Goal: Transaction & Acquisition: Purchase product/service

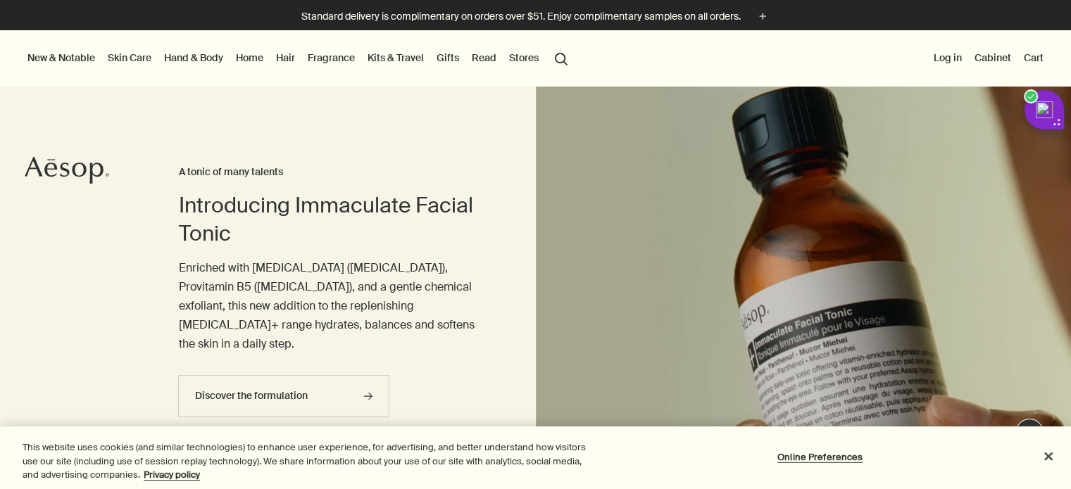
click at [282, 56] on link "Hair" at bounding box center [285, 58] width 25 height 18
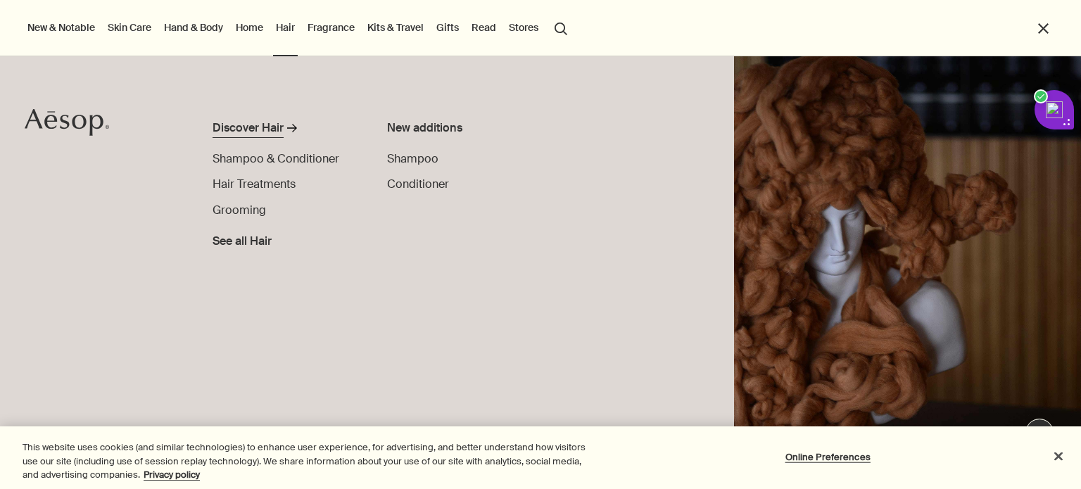
click at [258, 126] on div "Discover Hair" at bounding box center [248, 128] width 71 height 17
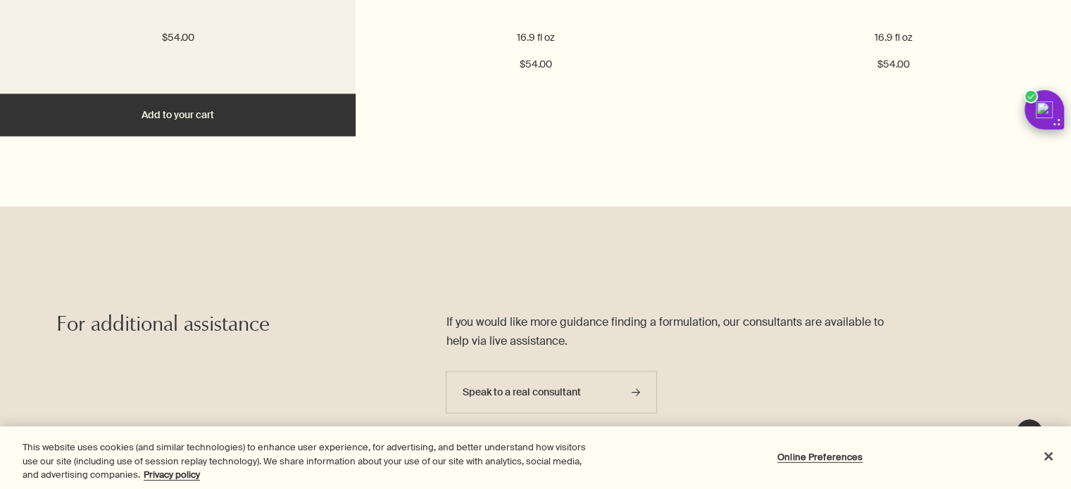
scroll to position [2816, 0]
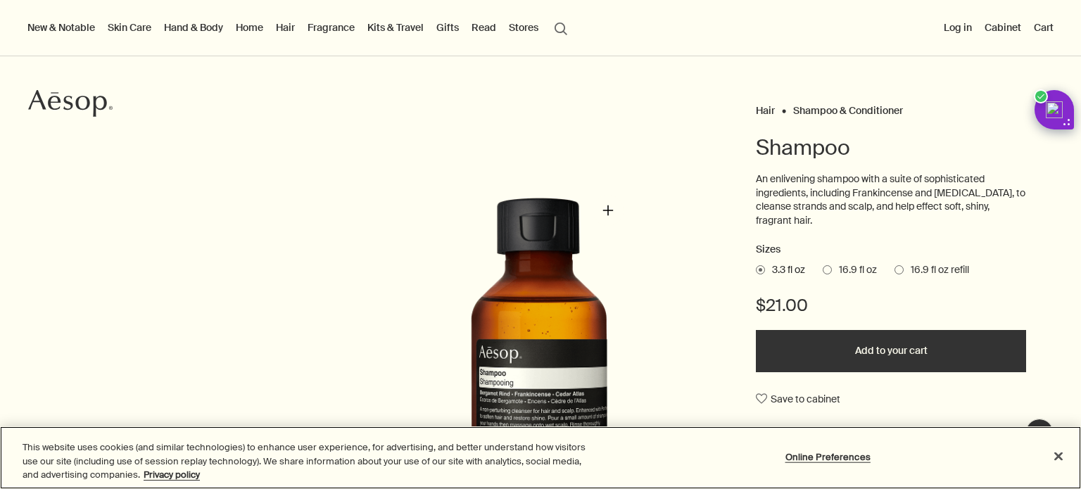
scroll to position [70, 0]
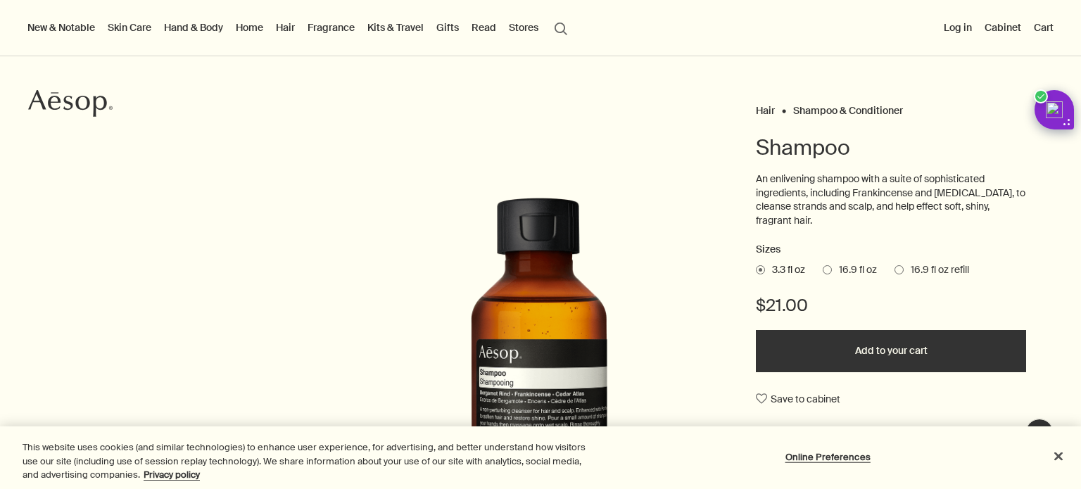
click at [1047, 489] on div at bounding box center [540, 489] width 1081 height 0
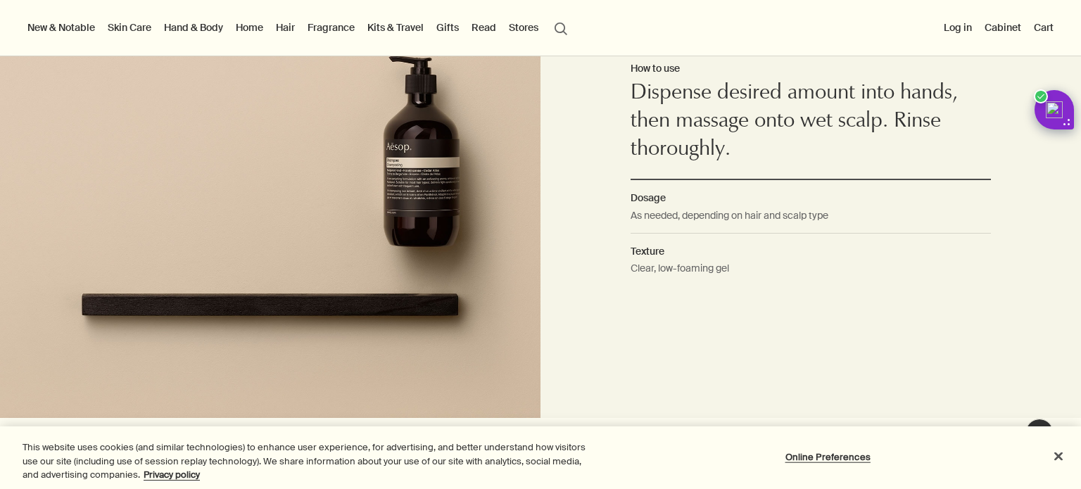
scroll to position [1056, 0]
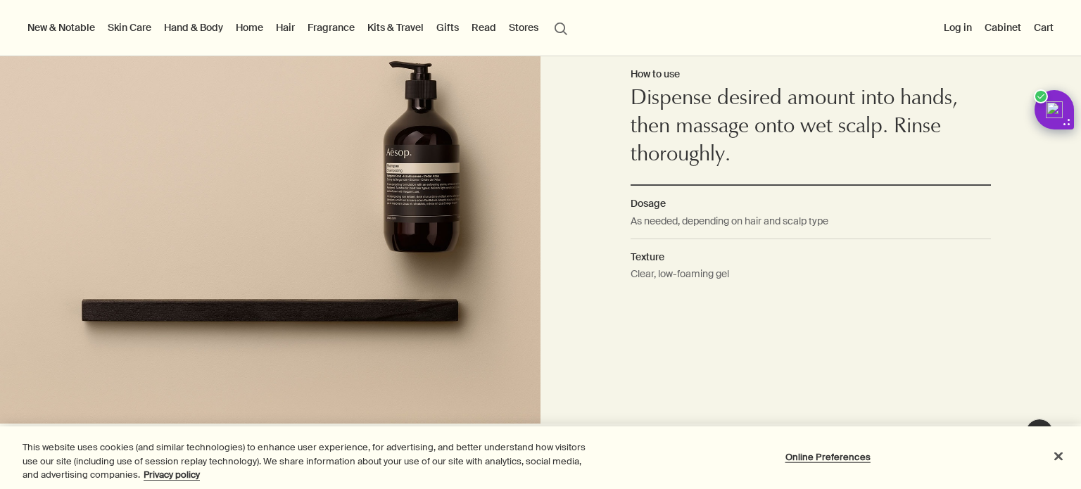
click at [182, 30] on link "Hand & Body" at bounding box center [193, 27] width 65 height 18
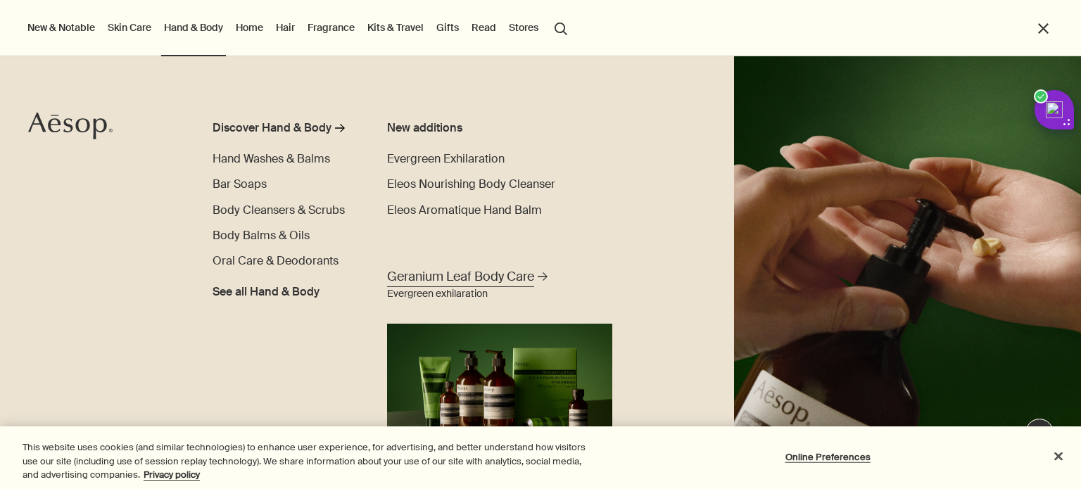
click at [524, 274] on span "Geranium Leaf Body Care" at bounding box center [460, 277] width 147 height 18
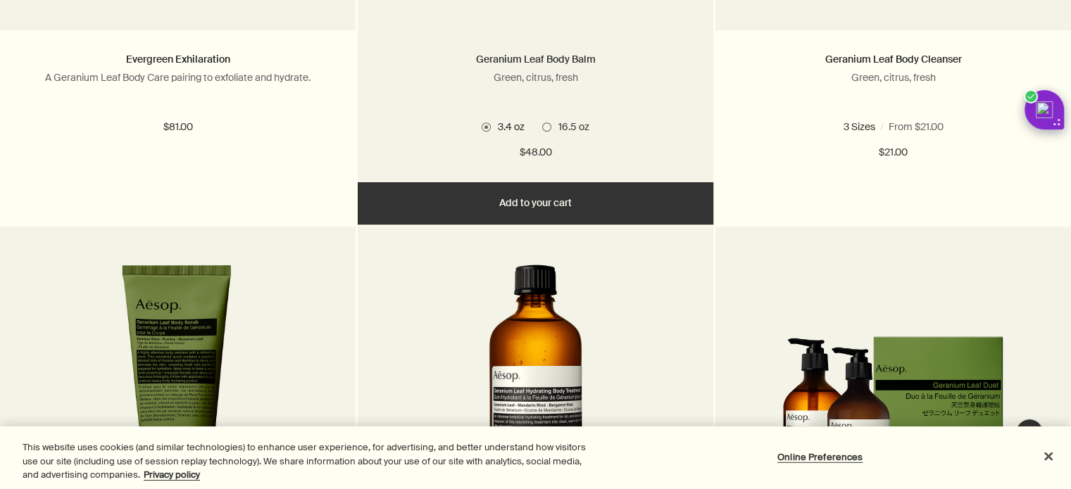
scroll to position [774, 0]
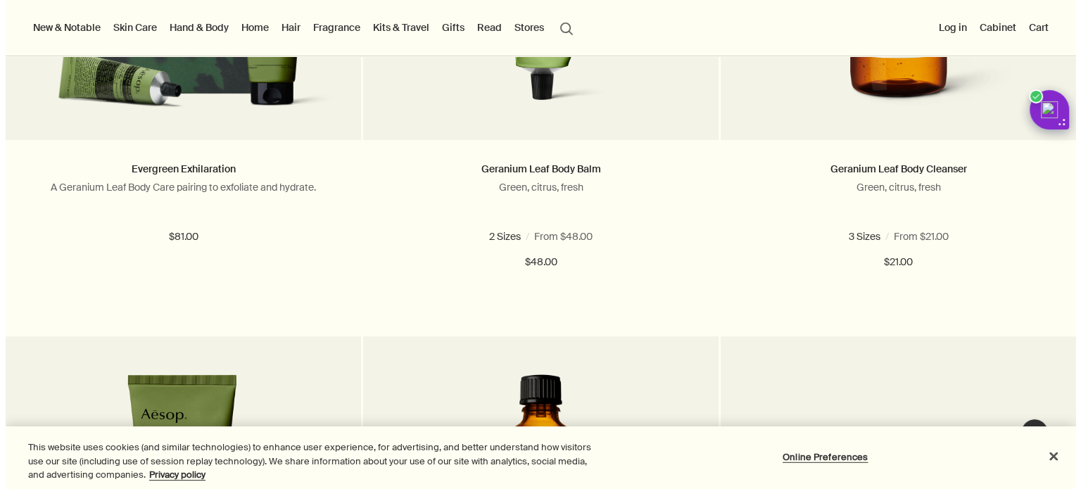
scroll to position [0, 0]
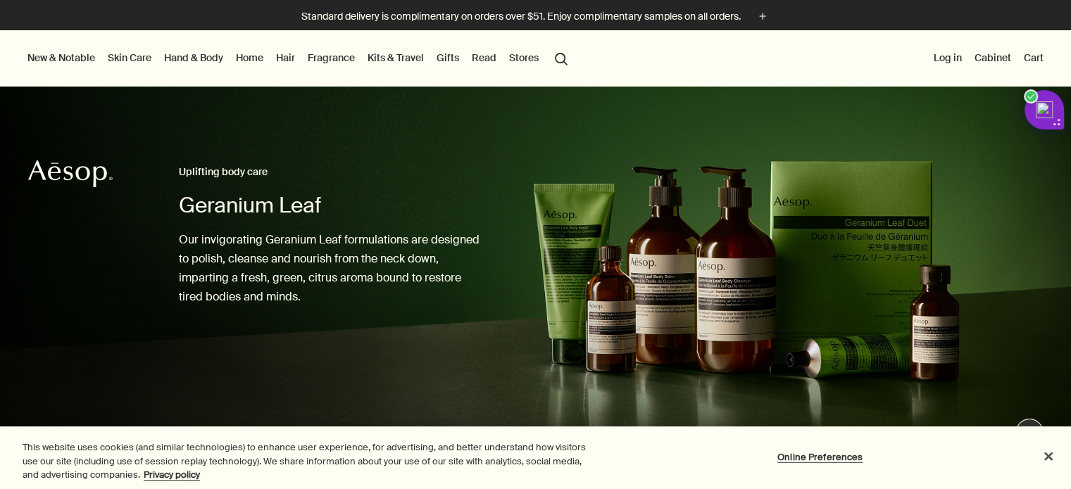
click at [115, 53] on link "Skin Care" at bounding box center [129, 58] width 49 height 18
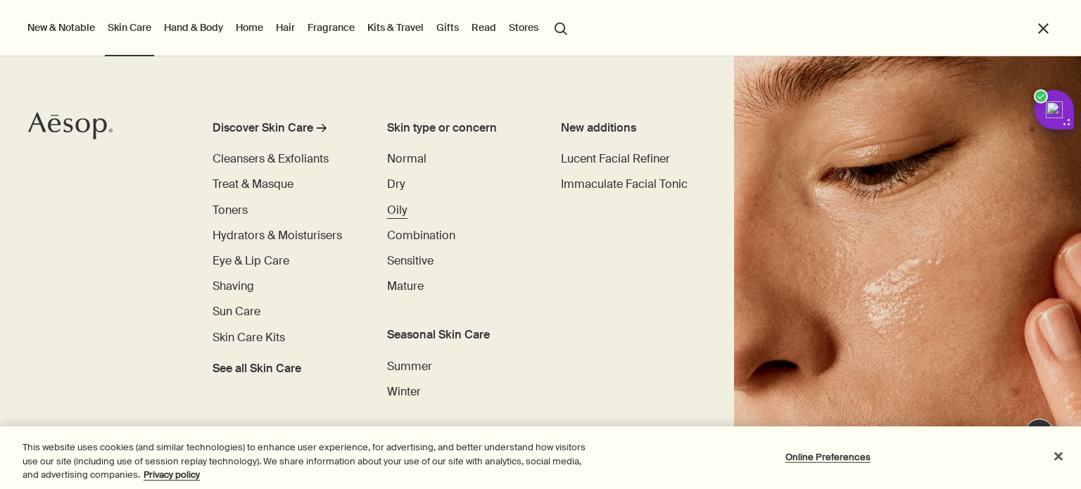
click at [397, 211] on span "Oily" at bounding box center [397, 210] width 20 height 15
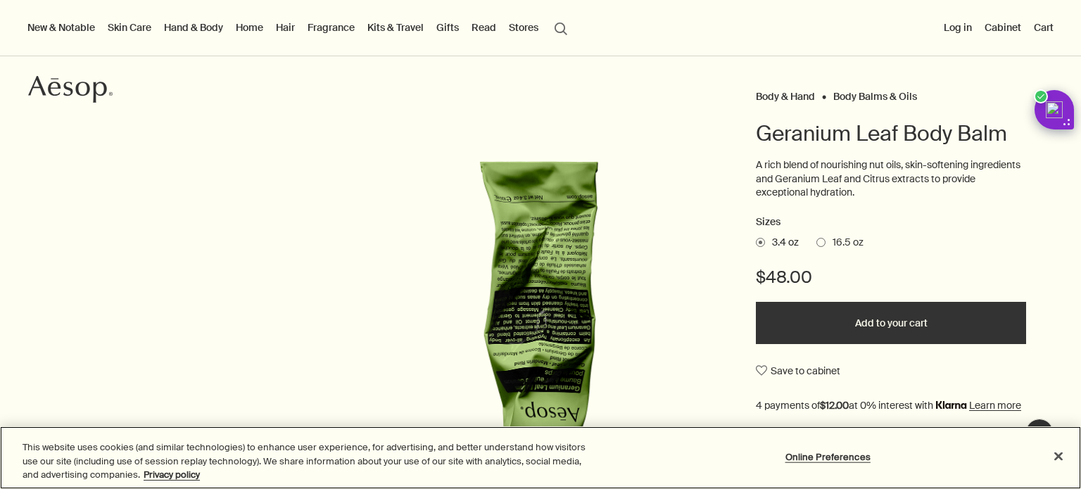
scroll to position [70, 0]
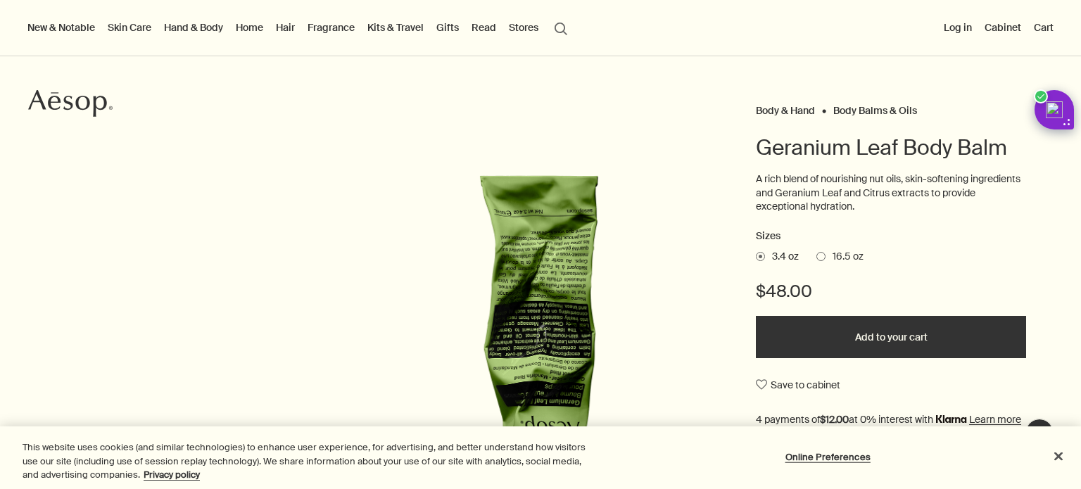
click at [1046, 489] on div at bounding box center [540, 489] width 1081 height 0
click at [838, 253] on span "16.5 oz" at bounding box center [845, 257] width 38 height 14
click at [817, 253] on input "16.5 oz" at bounding box center [817, 254] width 0 height 9
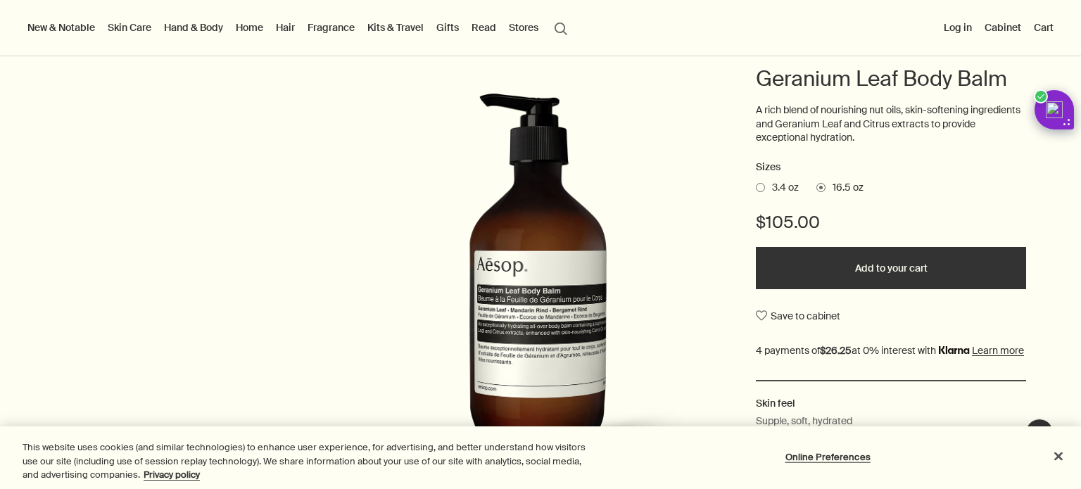
scroll to position [141, 0]
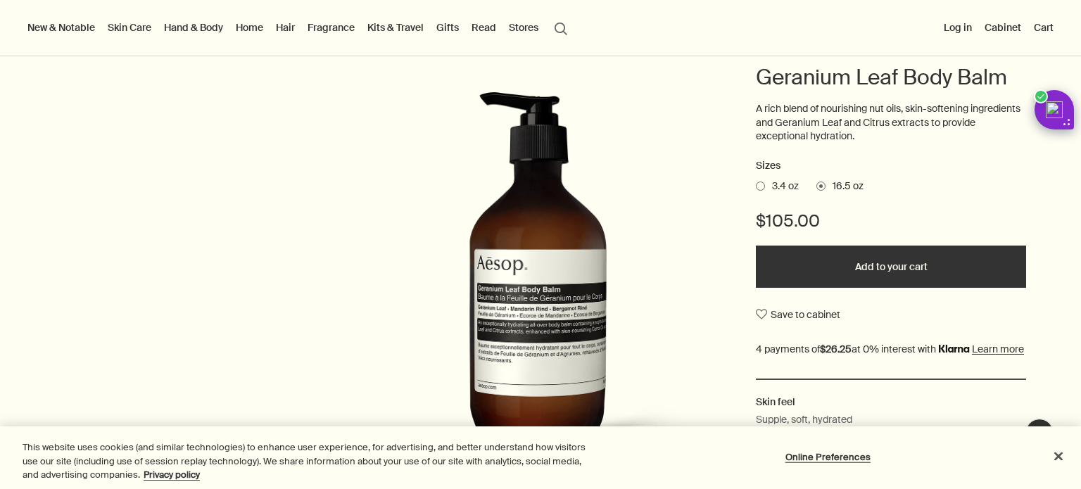
click at [771, 189] on span "3.4 oz" at bounding box center [782, 187] width 34 height 14
click at [756, 189] on input "3.4 oz" at bounding box center [756, 184] width 0 height 9
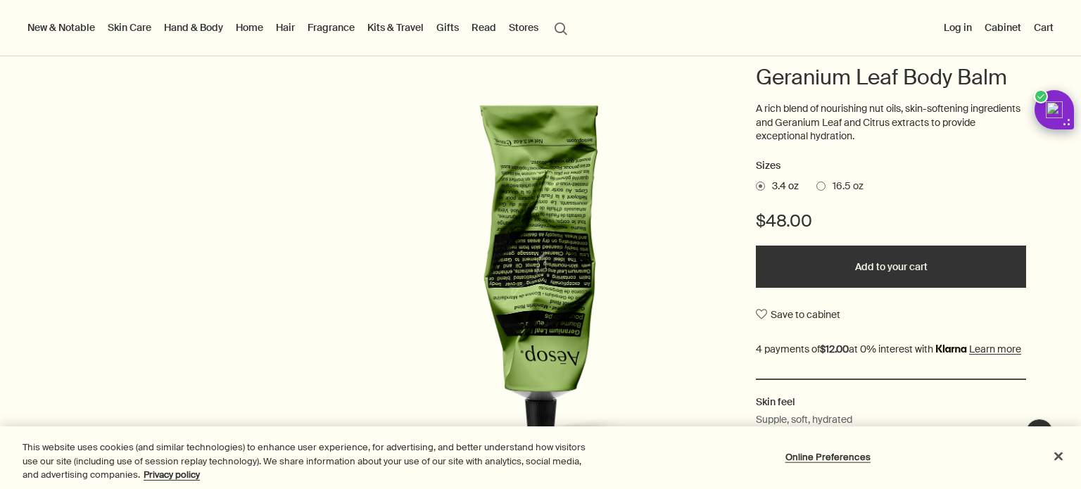
click at [839, 175] on div "Sizes 3.4 oz 16.5 oz $48.00 Add to your cart Save to cabinet" at bounding box center [891, 268] width 270 height 221
click at [843, 182] on span "16.5 oz" at bounding box center [845, 187] width 38 height 14
click at [817, 182] on input "16.5 oz" at bounding box center [817, 184] width 0 height 9
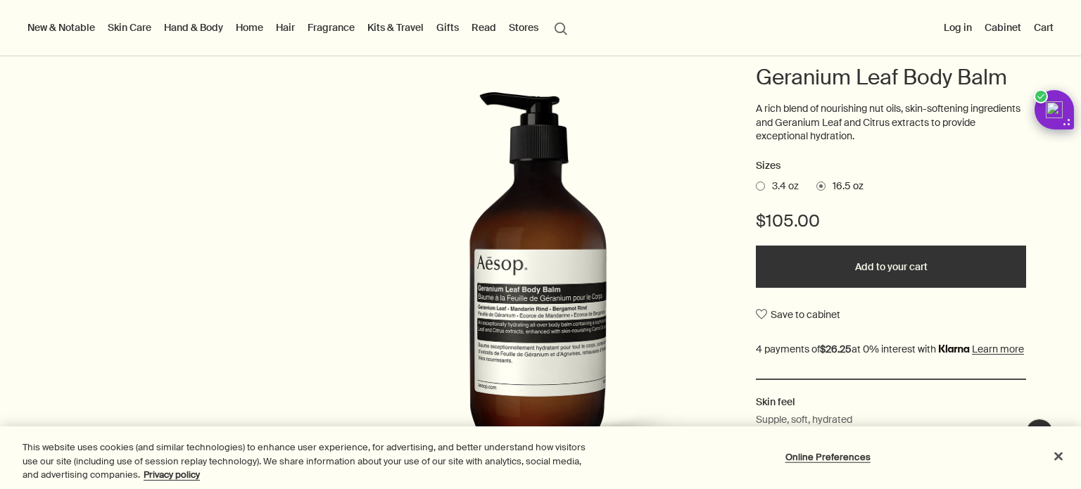
click at [771, 181] on span "3.4 oz" at bounding box center [782, 187] width 34 height 14
click at [756, 181] on input "3.4 oz" at bounding box center [756, 184] width 0 height 9
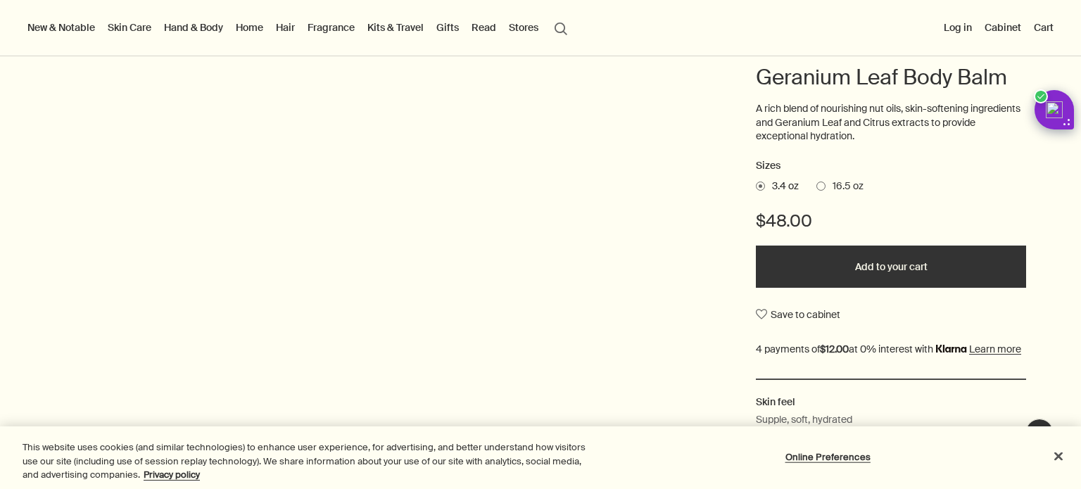
click at [826, 183] on span "16.5 oz" at bounding box center [845, 187] width 38 height 14
click at [817, 183] on input "16.5 oz" at bounding box center [817, 184] width 0 height 9
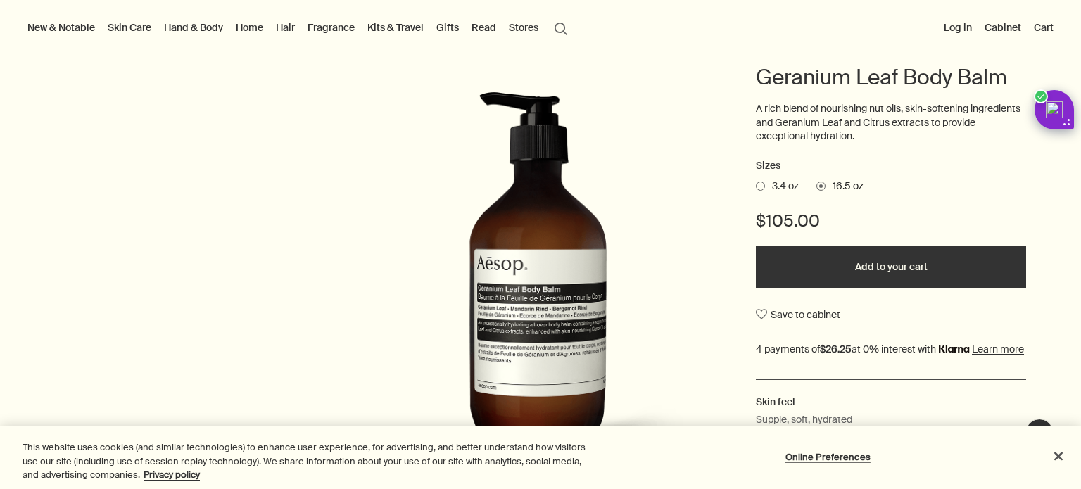
click at [766, 183] on span "3.4 oz" at bounding box center [782, 187] width 34 height 14
click at [756, 183] on input "3.4 oz" at bounding box center [756, 184] width 0 height 9
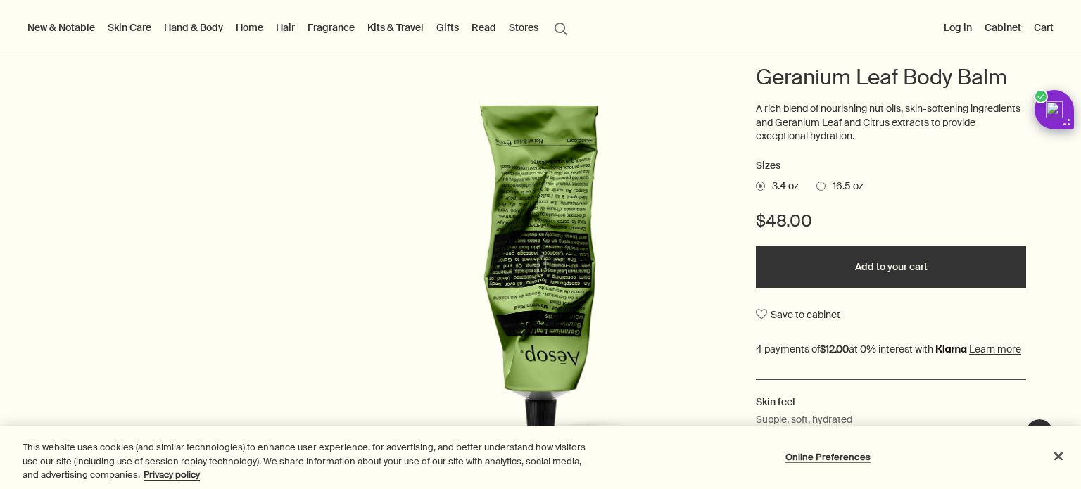
click at [841, 181] on span "16.5 oz" at bounding box center [845, 187] width 38 height 14
click at [817, 181] on input "16.5 oz" at bounding box center [817, 184] width 0 height 9
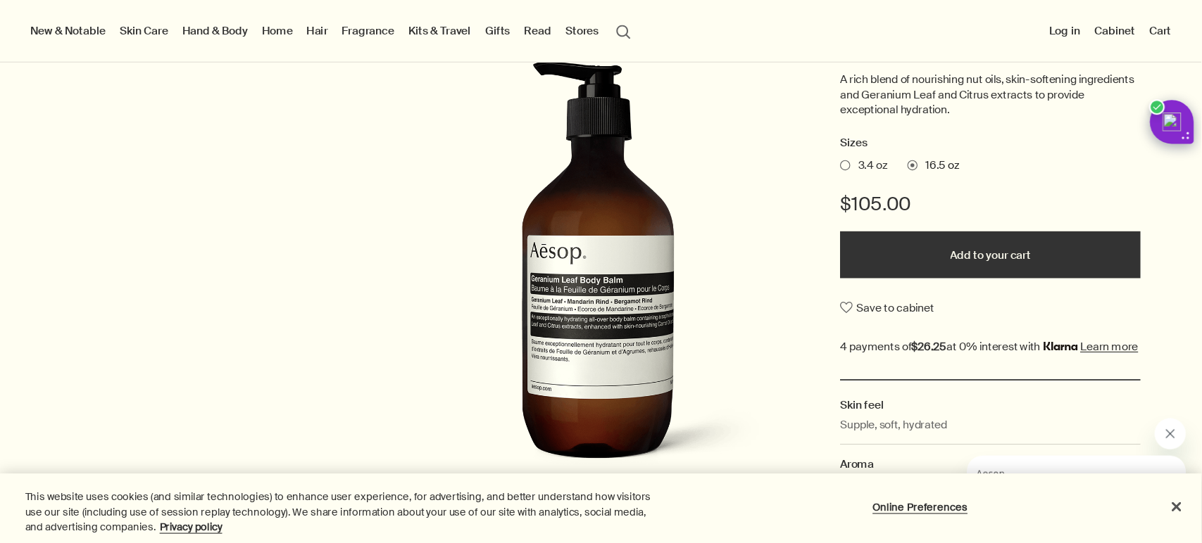
scroll to position [211, 0]
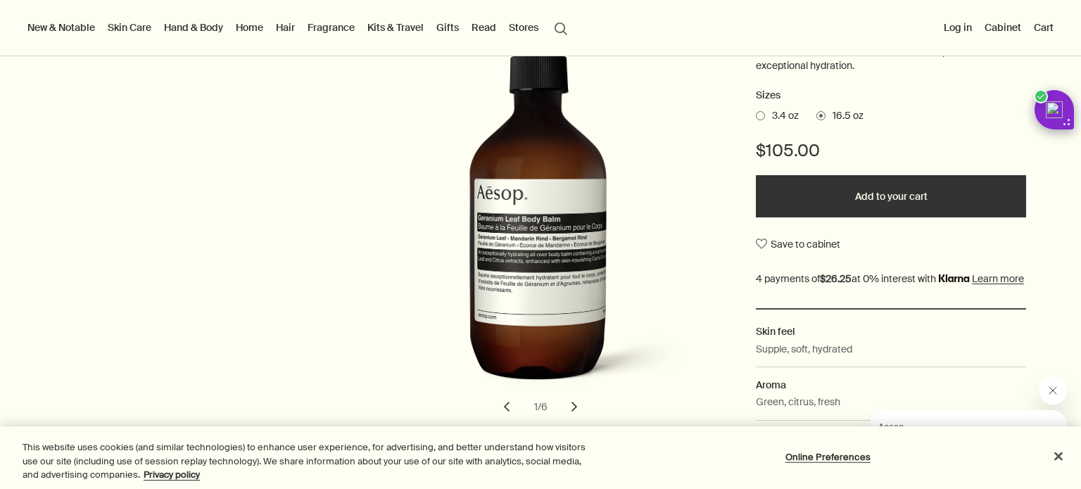
click at [889, 191] on button "Add to your cart" at bounding box center [891, 196] width 270 height 42
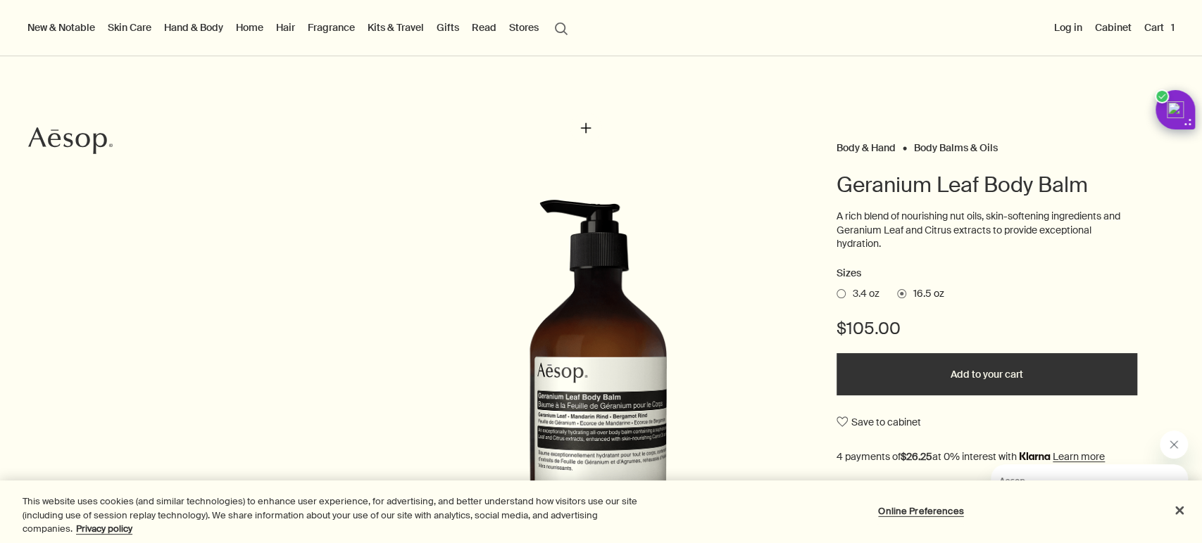
scroll to position [0, 0]
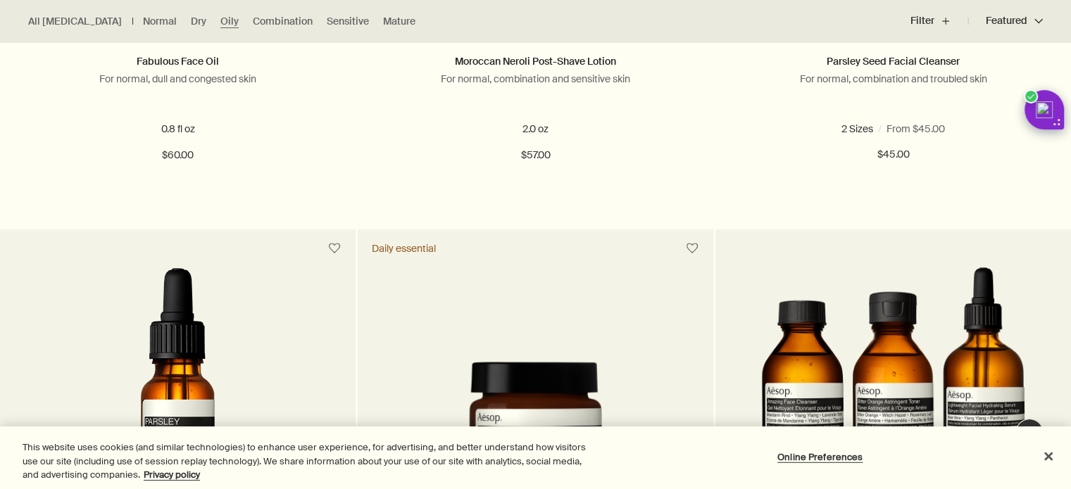
scroll to position [774, 0]
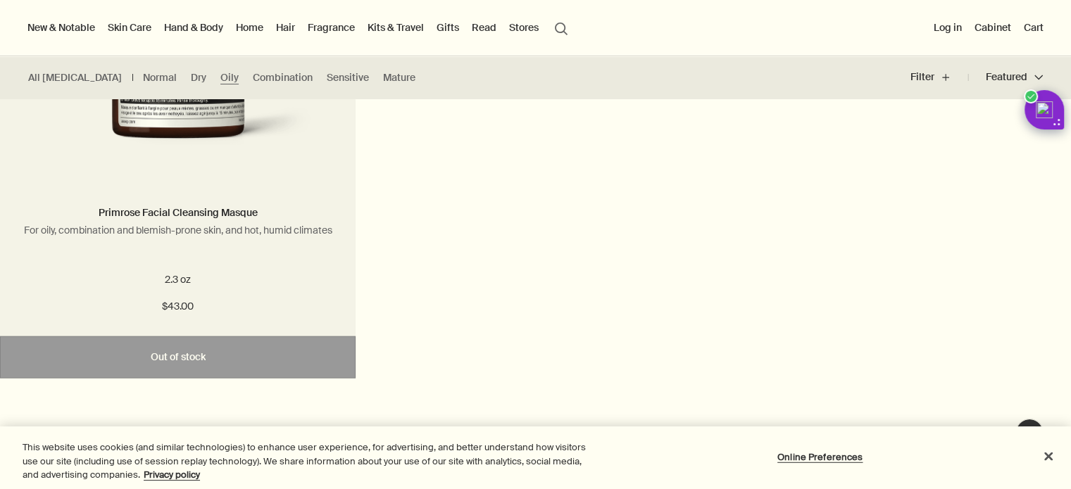
scroll to position [3168, 0]
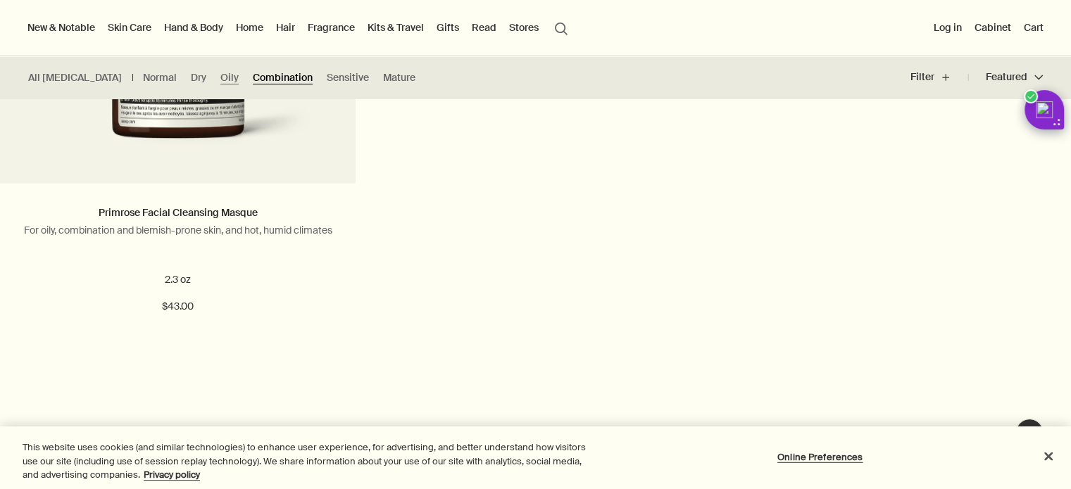
click at [253, 75] on link "Combination" at bounding box center [283, 77] width 60 height 13
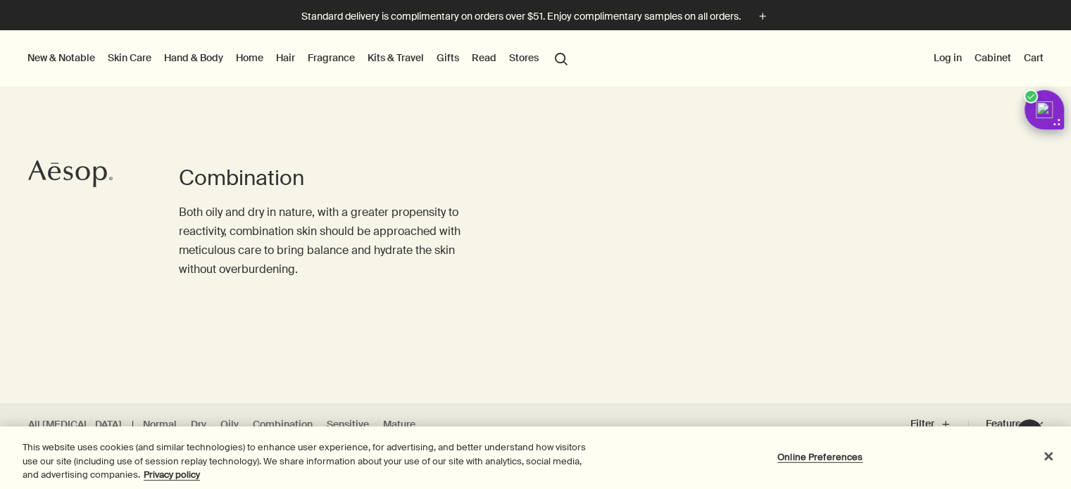
click at [555, 53] on button "search Search" at bounding box center [560, 57] width 25 height 27
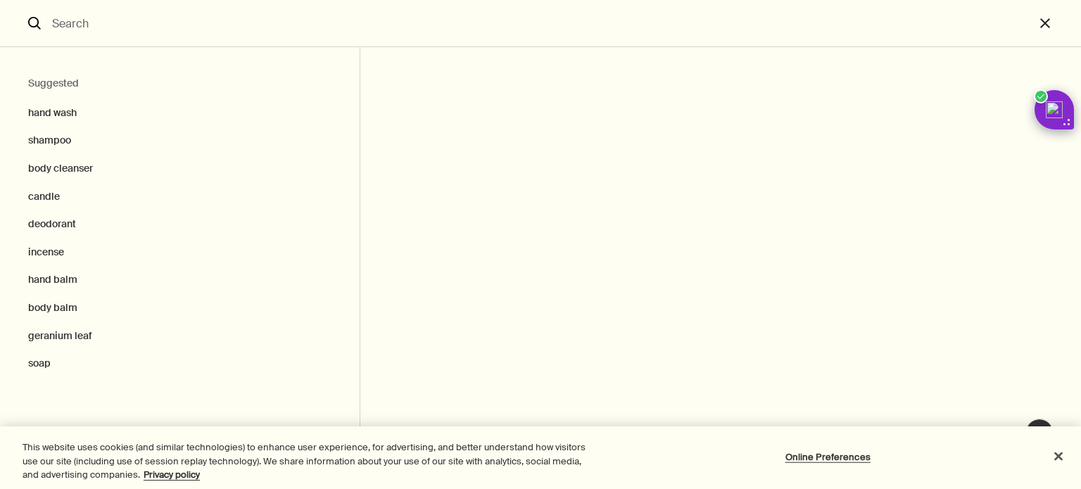
click at [134, 36] on input "Search" at bounding box center [540, 23] width 988 height 46
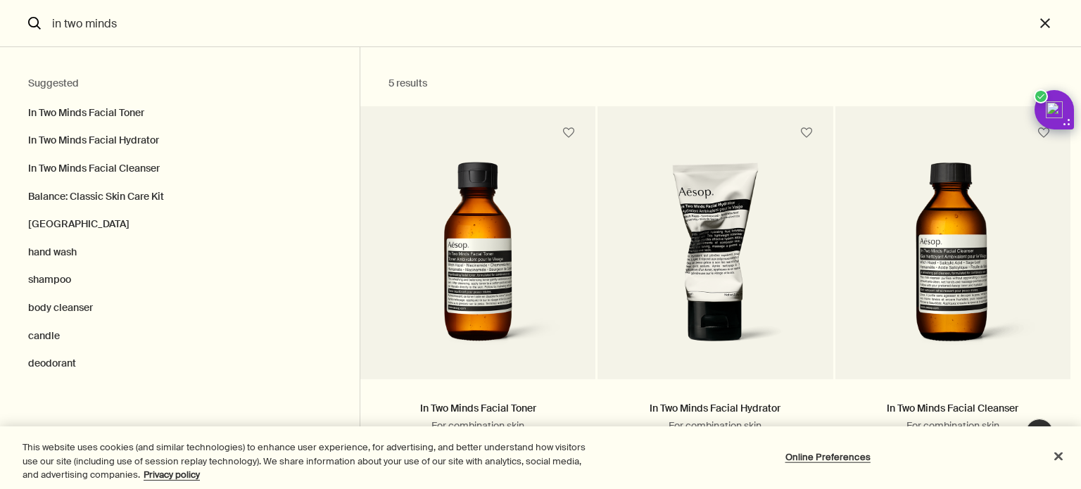
type input "in two minds"
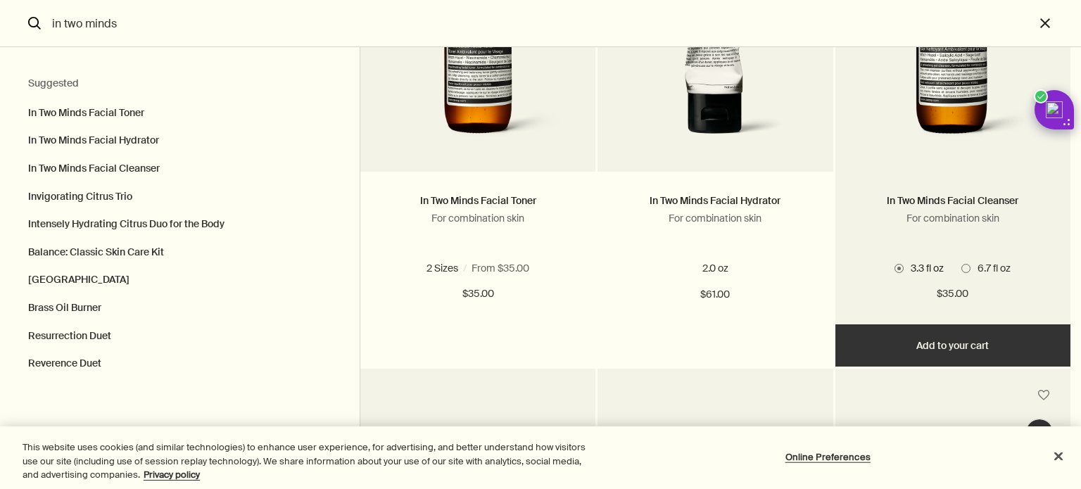
scroll to position [211, 0]
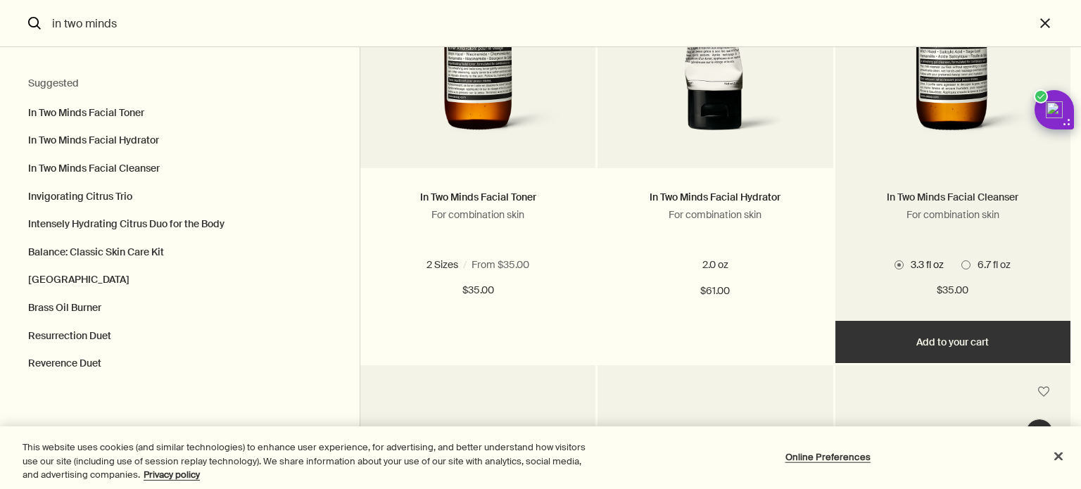
click at [954, 201] on link "In Two Minds Facial Cleanser" at bounding box center [953, 197] width 132 height 13
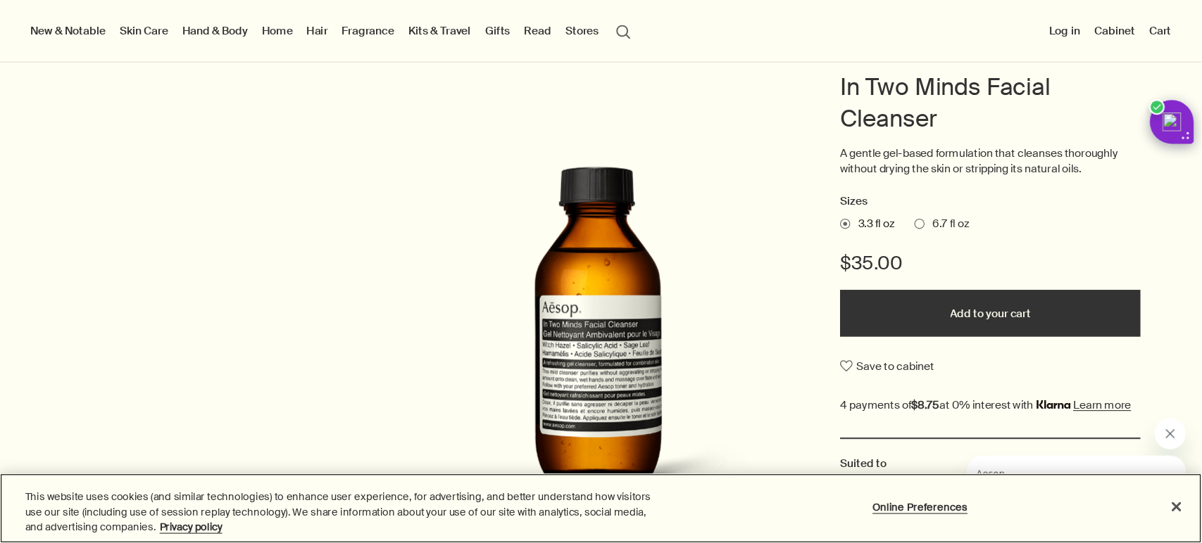
scroll to position [141, 0]
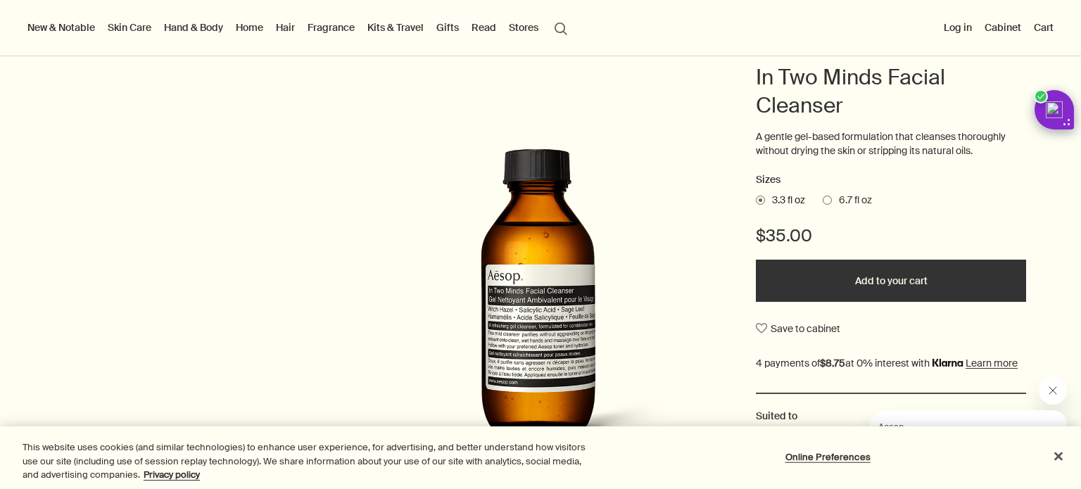
click at [840, 200] on span "6.7 fl oz" at bounding box center [852, 201] width 40 height 14
click at [823, 200] on input "6.7 fl oz" at bounding box center [823, 198] width 0 height 9
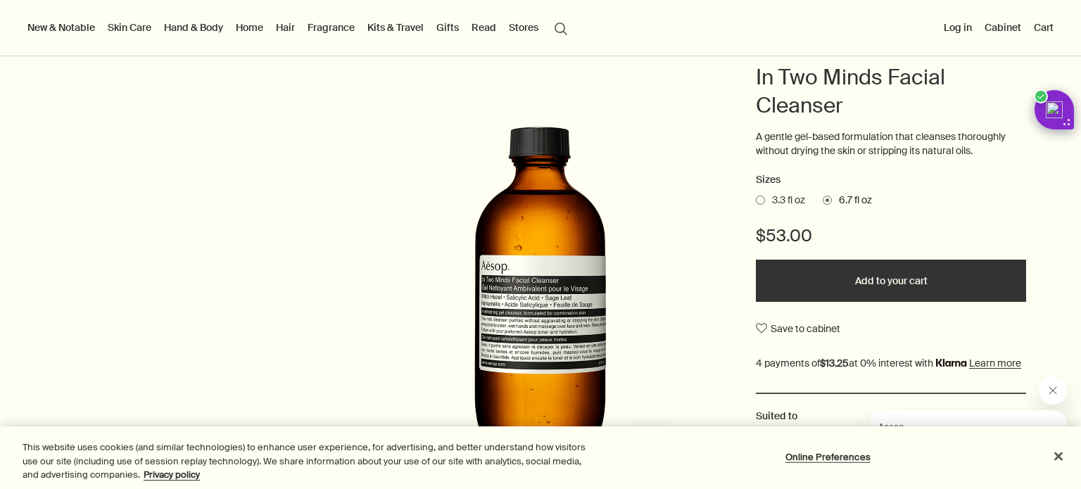
click at [797, 199] on span "3.3 fl oz" at bounding box center [785, 201] width 40 height 14
click at [756, 199] on input "3.3 fl oz" at bounding box center [756, 198] width 0 height 9
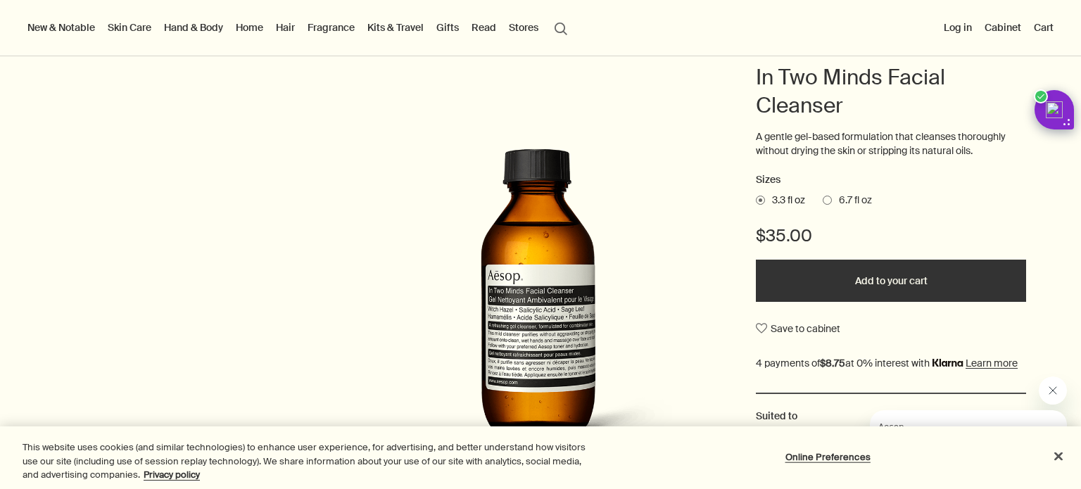
click at [845, 203] on span "6.7 fl oz" at bounding box center [852, 201] width 40 height 14
click at [823, 203] on input "6.7 fl oz" at bounding box center [823, 198] width 0 height 9
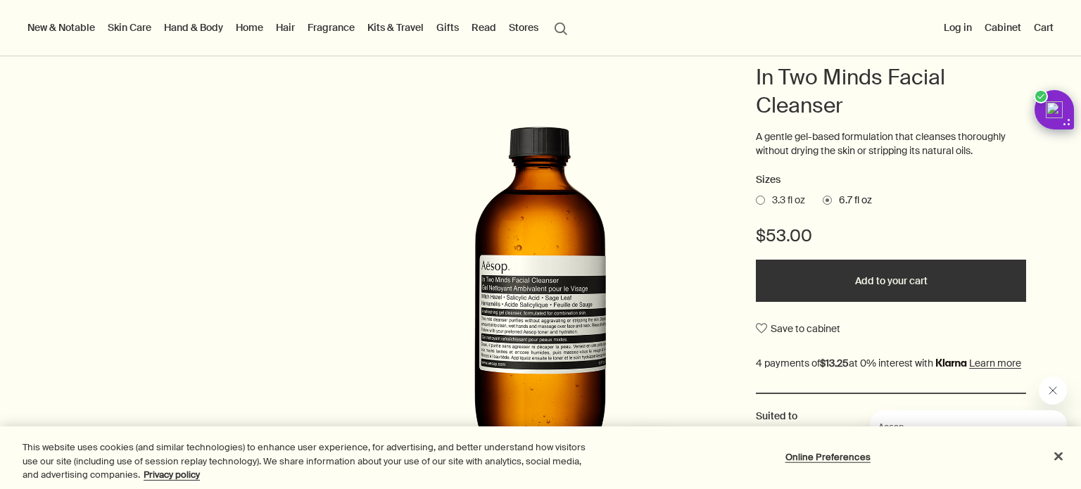
click at [774, 203] on span "3.3 fl oz" at bounding box center [785, 201] width 40 height 14
click at [756, 203] on input "3.3 fl oz" at bounding box center [756, 198] width 0 height 9
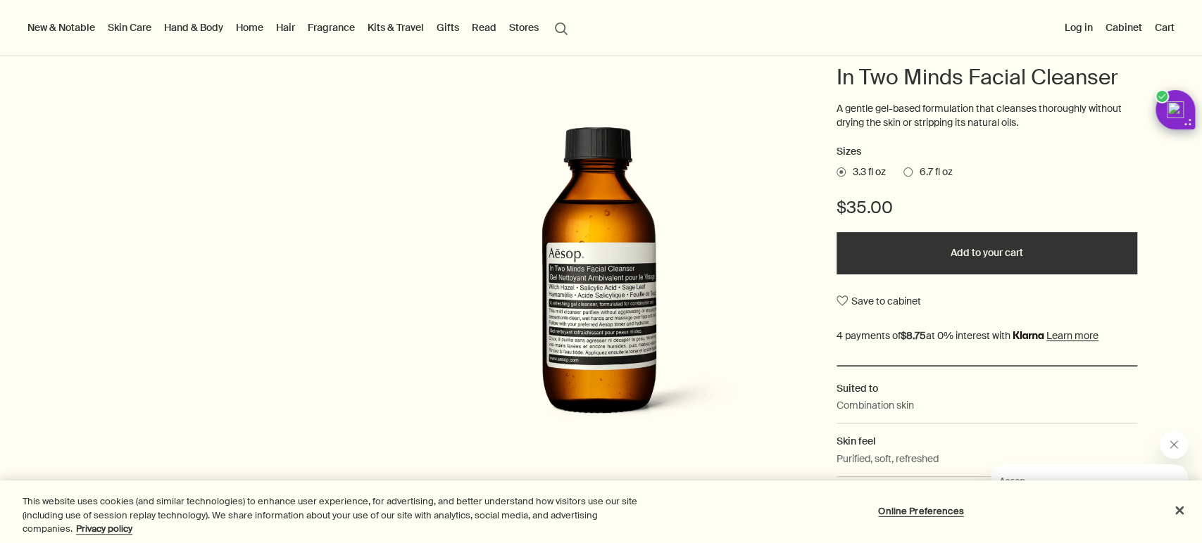
click at [915, 259] on button "Add to your cart" at bounding box center [986, 253] width 301 height 42
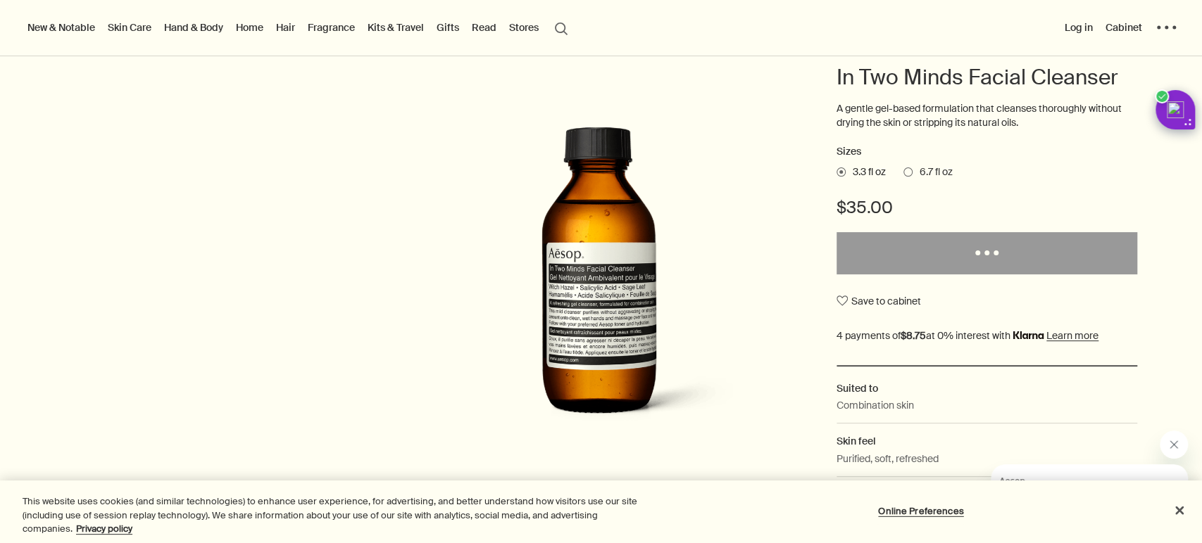
click at [1081, 489] on div at bounding box center [601, 543] width 1202 height 0
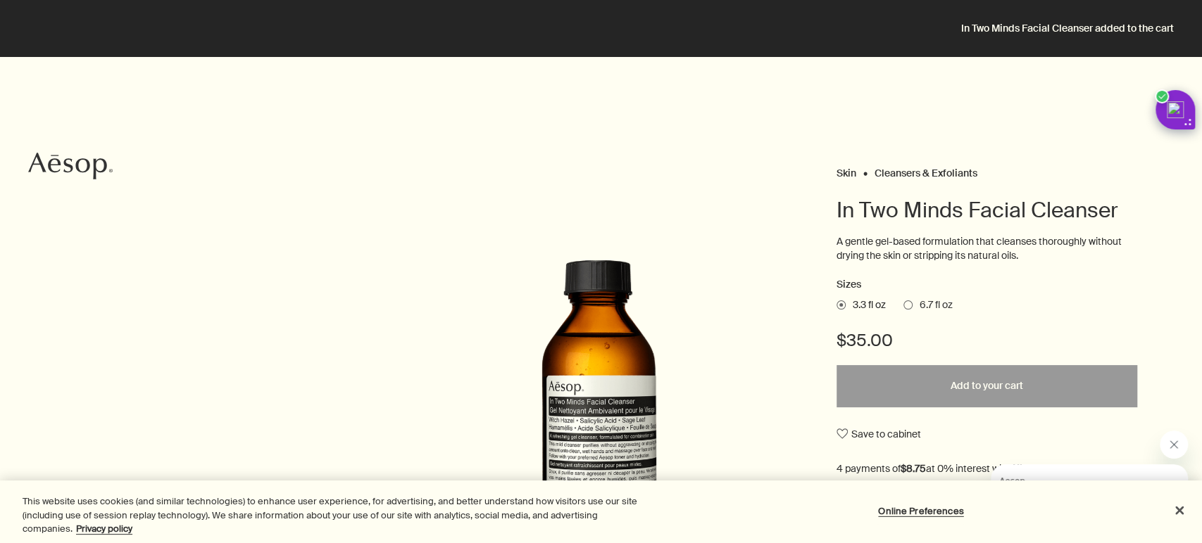
scroll to position [0, 0]
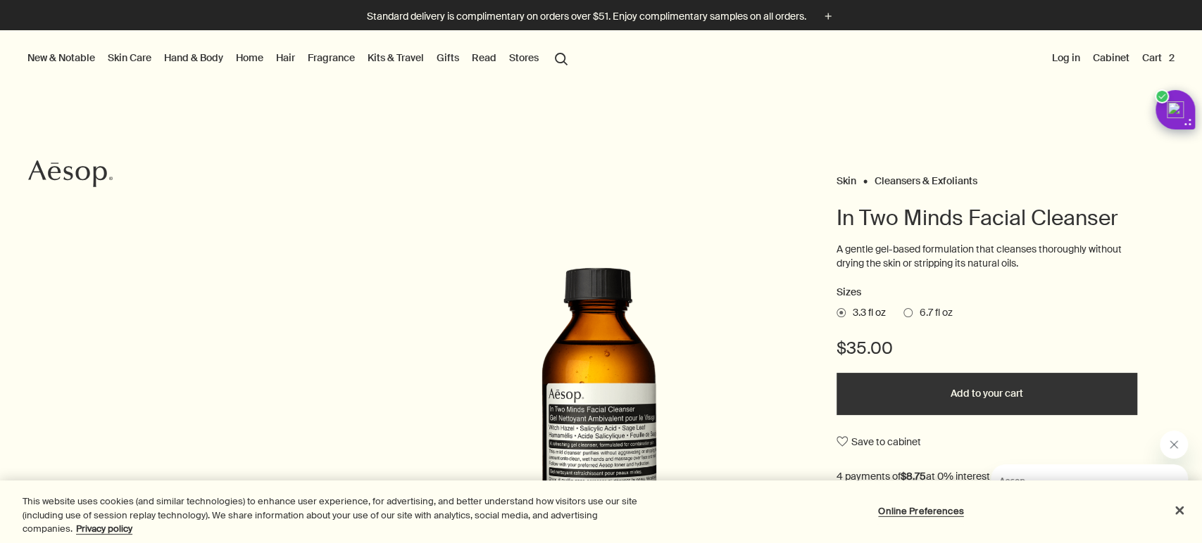
click at [353, 59] on link "Fragrance" at bounding box center [331, 58] width 53 height 18
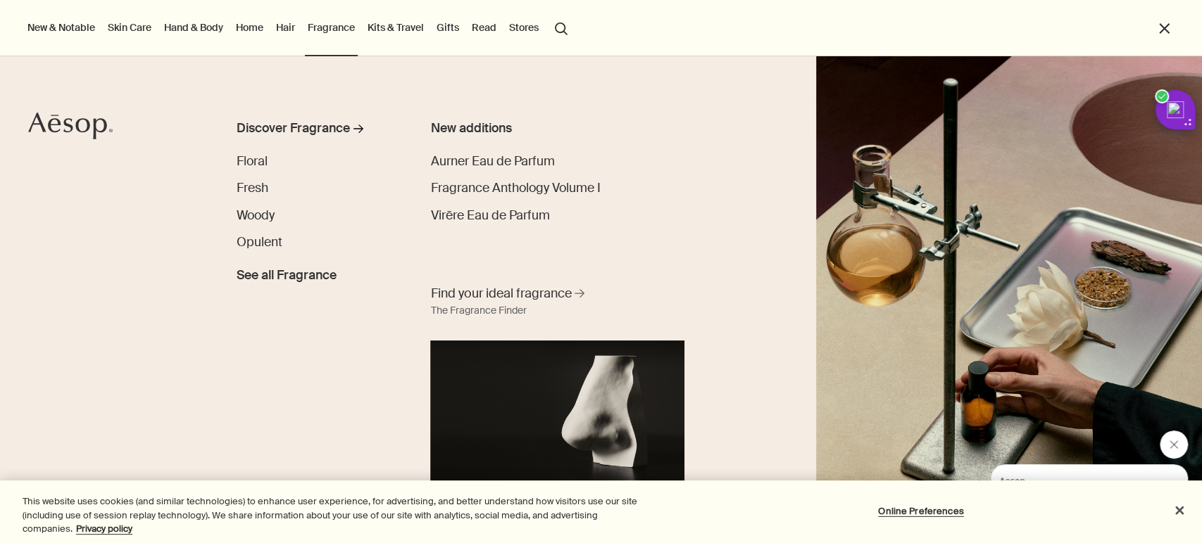
click at [126, 27] on link "Skin Care" at bounding box center [129, 27] width 49 height 18
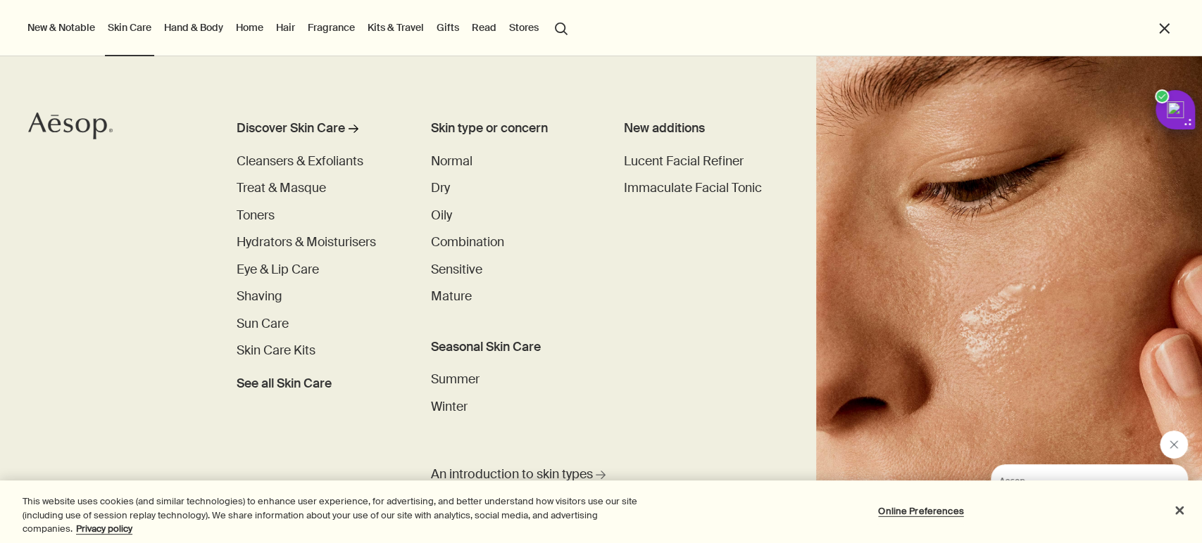
click at [200, 26] on link "Hand & Body" at bounding box center [193, 27] width 65 height 18
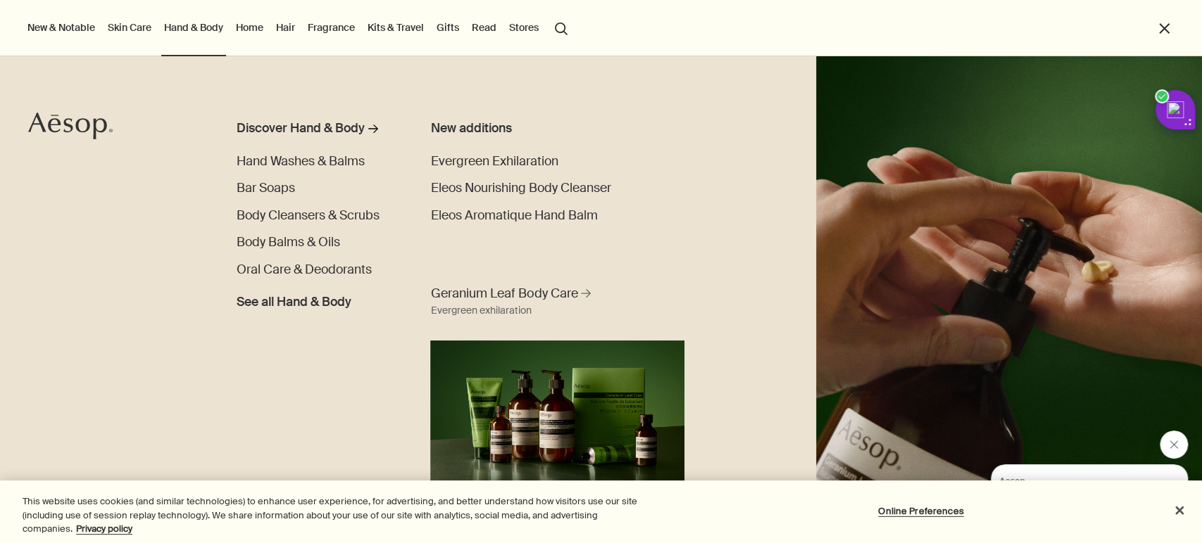
click at [262, 27] on link "Home" at bounding box center [249, 27] width 33 height 18
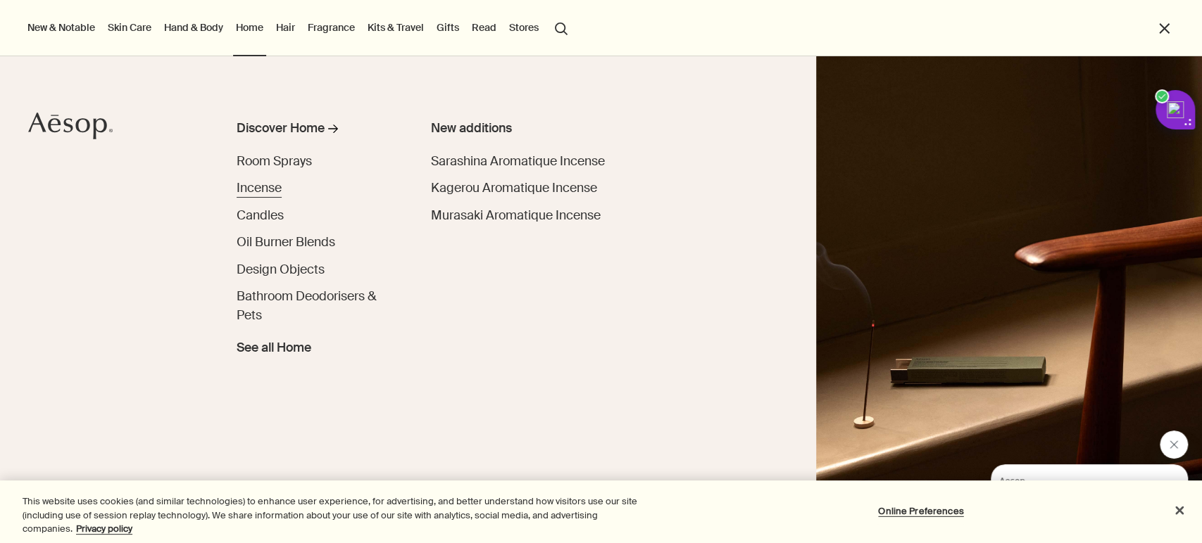
click at [265, 185] on span "Incense" at bounding box center [259, 188] width 45 height 16
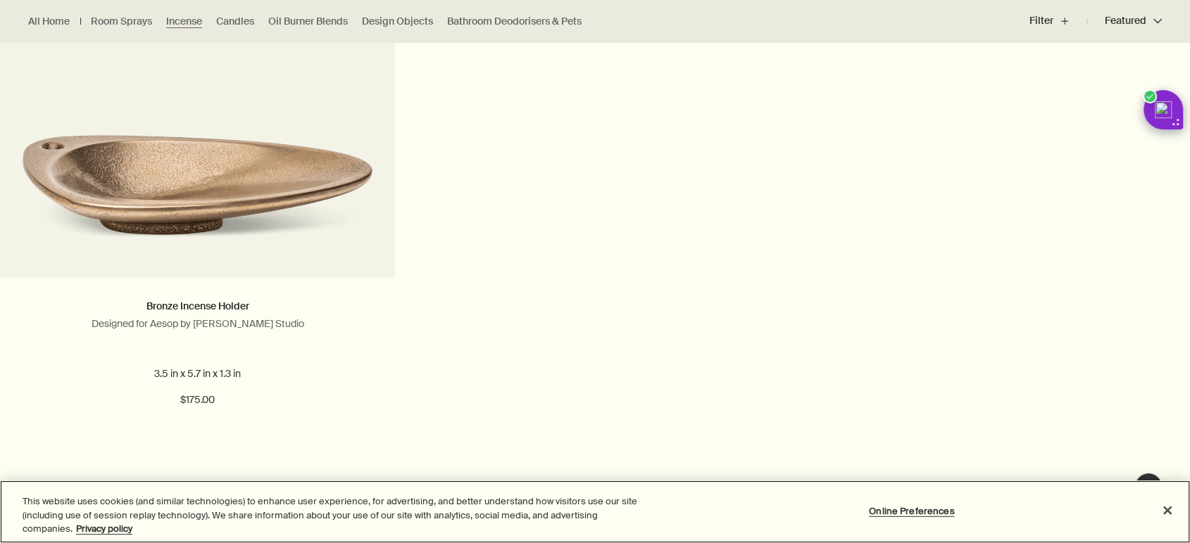
scroll to position [1016, 0]
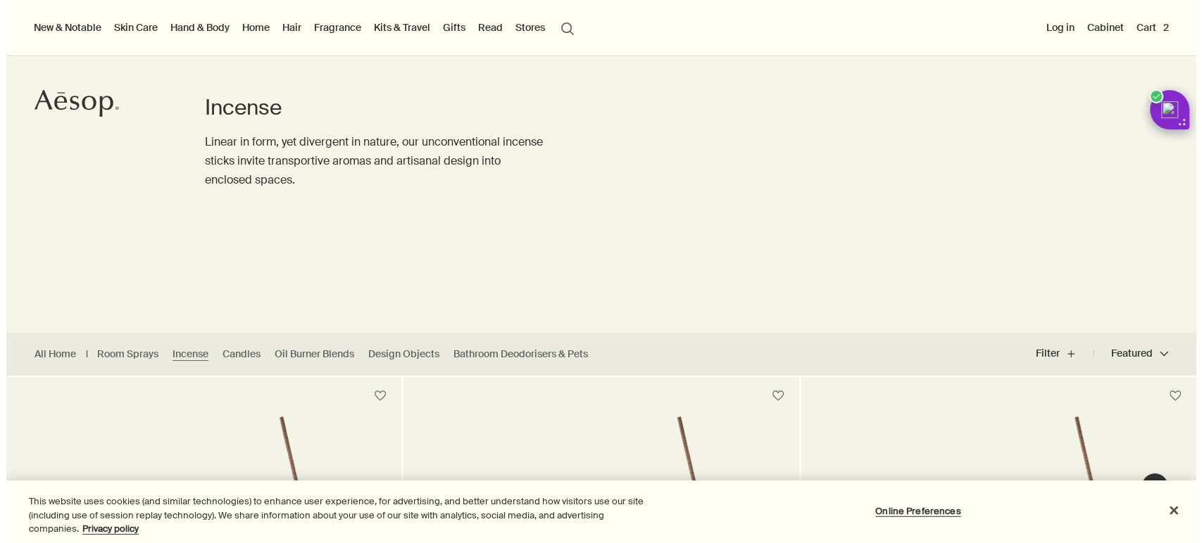
scroll to position [0, 0]
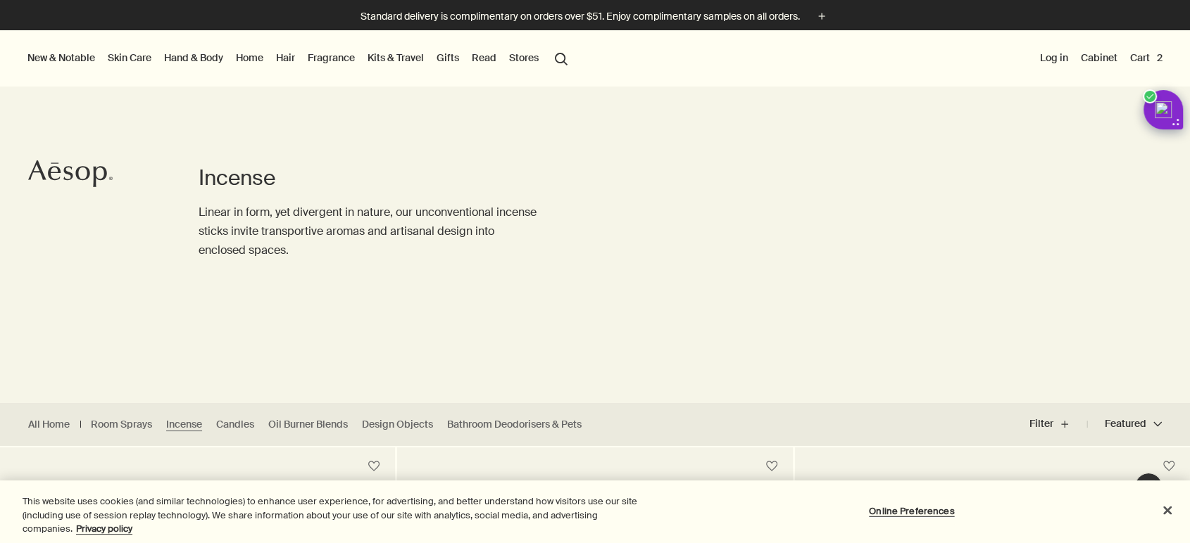
click at [1152, 49] on button "Cart 2" at bounding box center [1146, 58] width 38 height 18
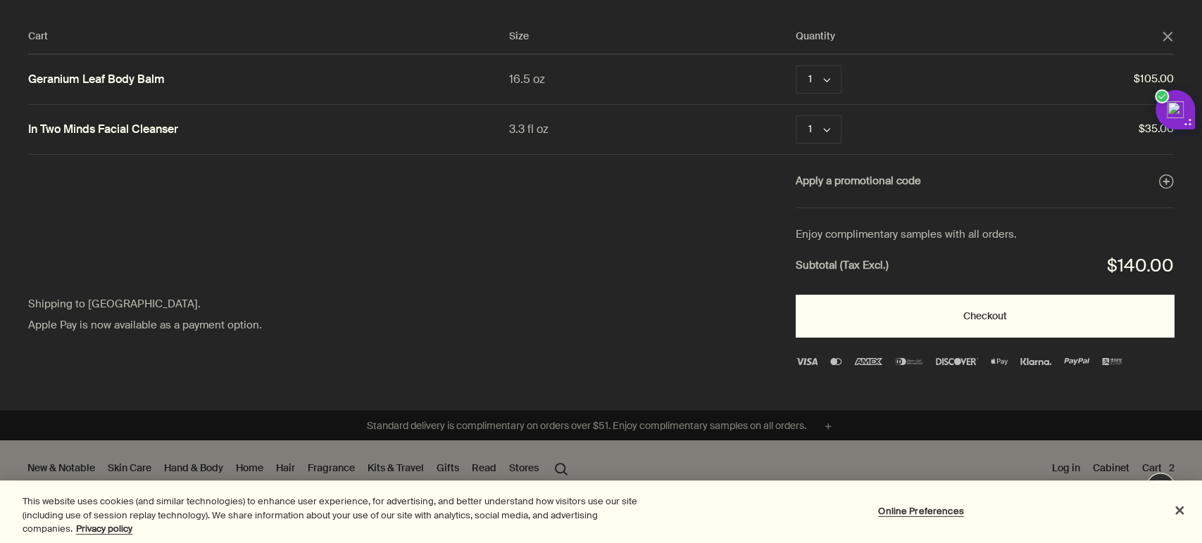
click at [960, 318] on button "Checkout" at bounding box center [984, 316] width 378 height 42
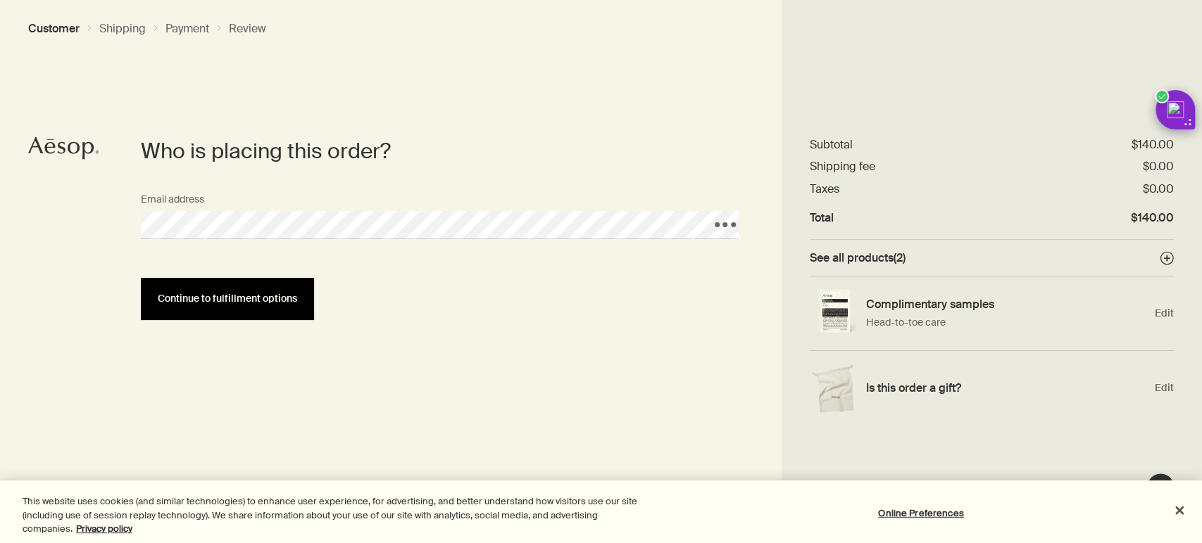
click at [251, 280] on button "Continue to fulfillment options" at bounding box center [227, 299] width 173 height 42
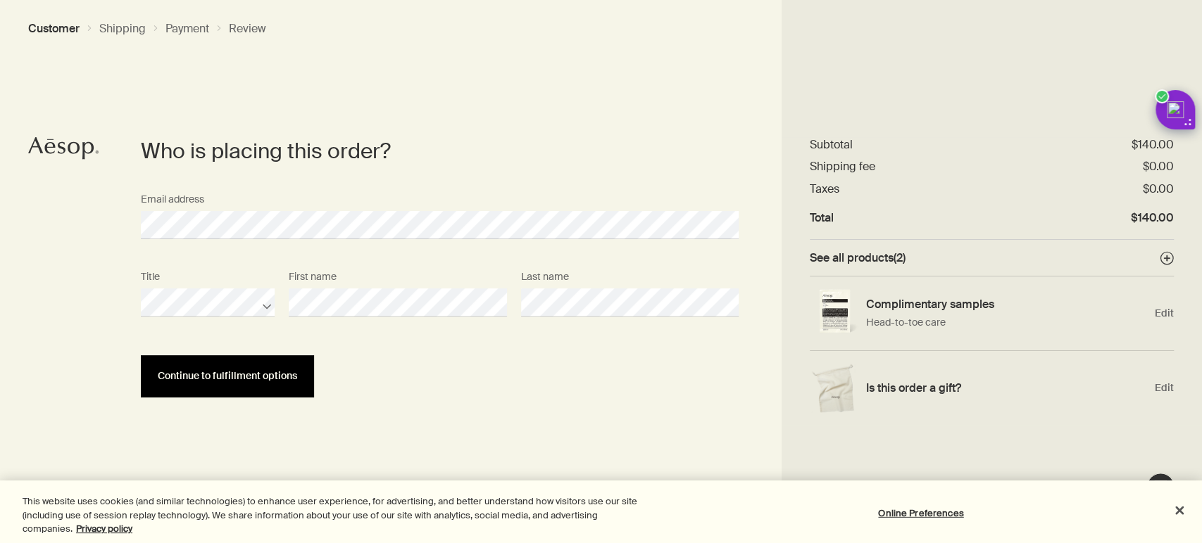
click at [229, 380] on span "Continue to fulfillment options" at bounding box center [227, 376] width 139 height 11
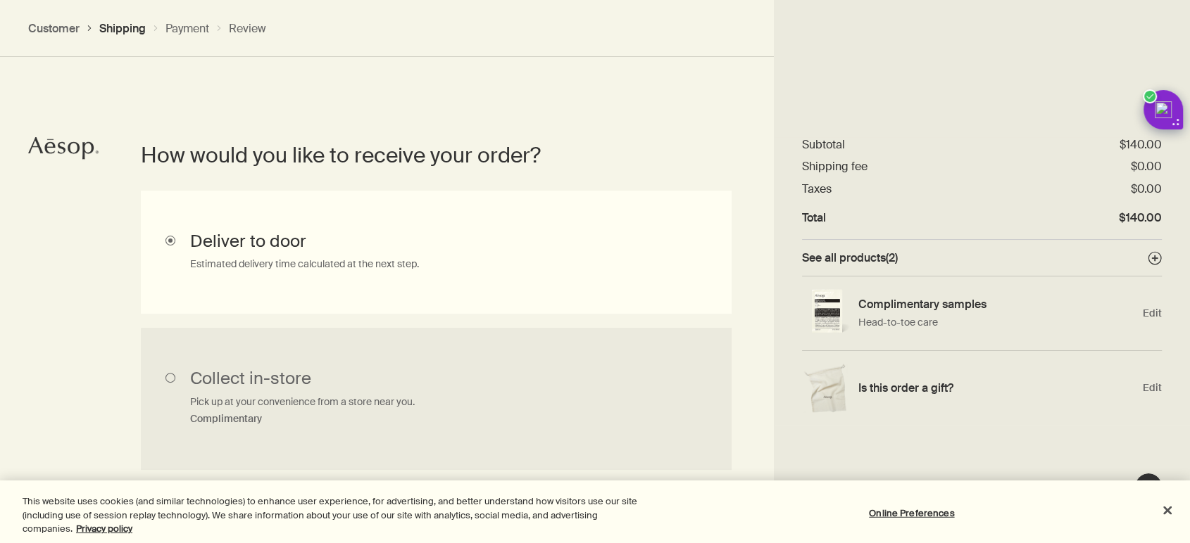
scroll to position [315, 0]
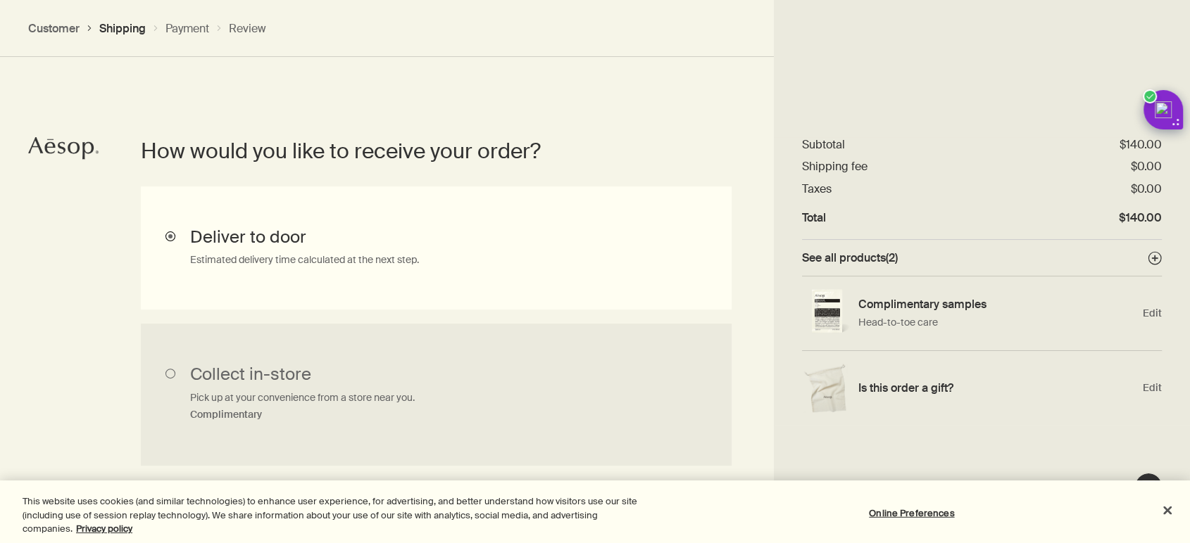
click at [239, 258] on input "Deliver to door Estimated delivery time calculated at the next step." at bounding box center [436, 248] width 591 height 123
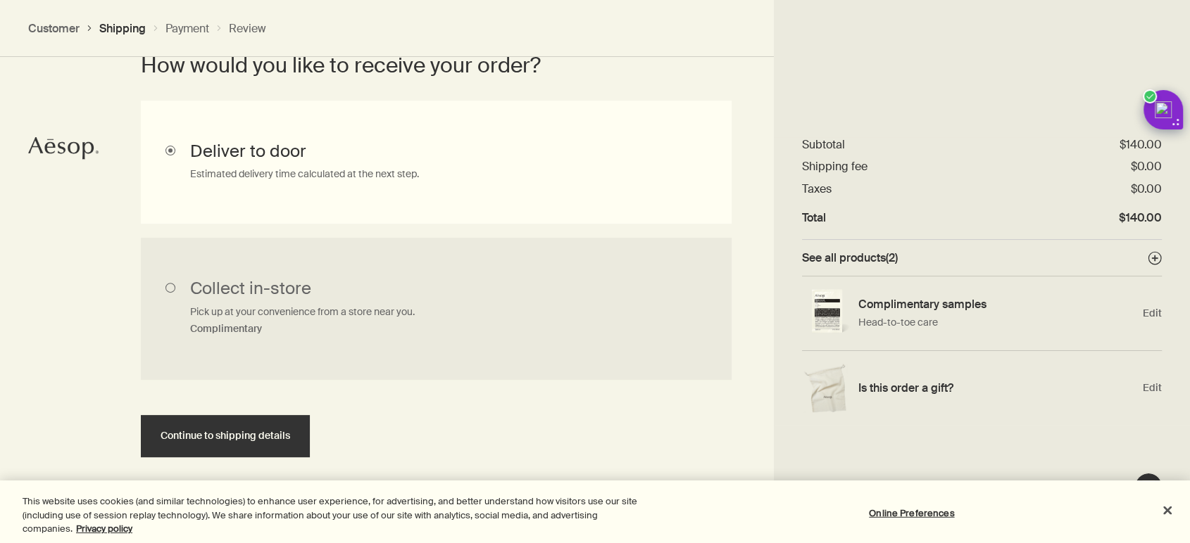
scroll to position [408, 0]
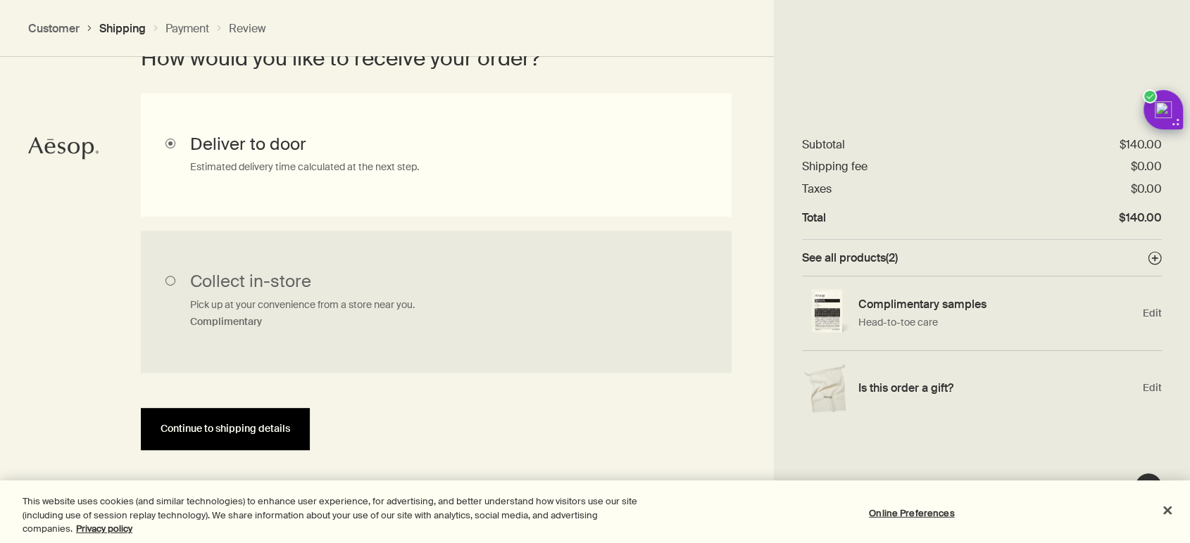
click at [190, 424] on span "Continue to shipping details" at bounding box center [225, 429] width 130 height 11
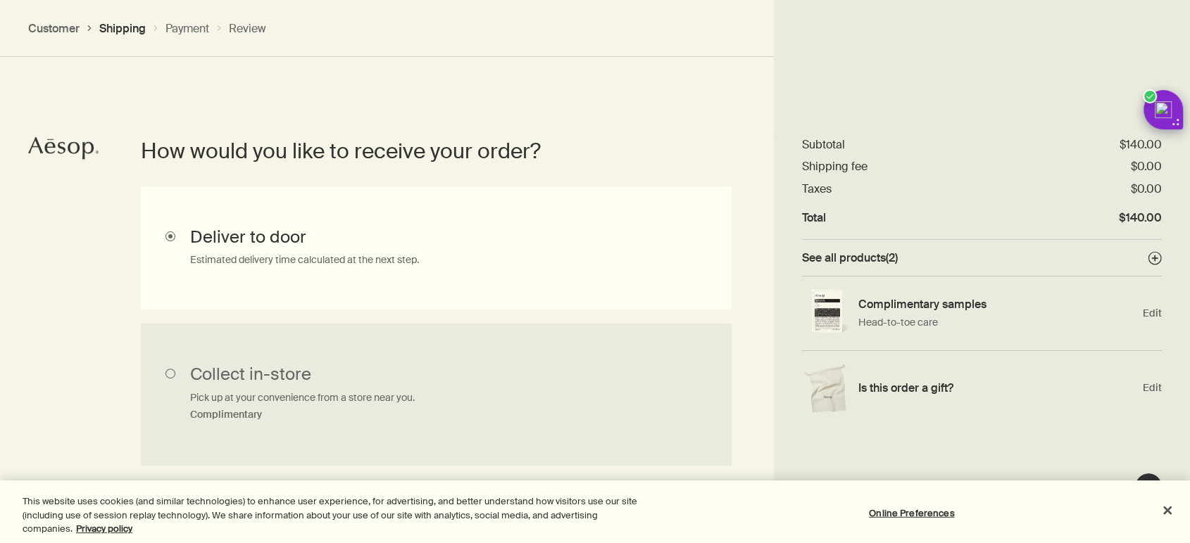
select select "US"
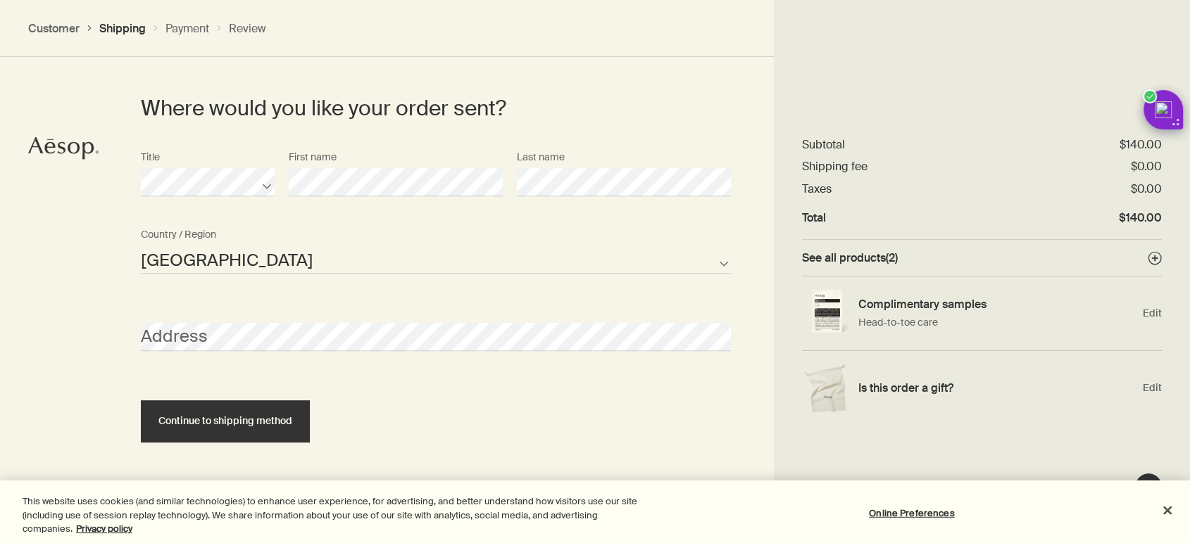
scroll to position [653, 0]
click at [187, 318] on div "Address" at bounding box center [436, 324] width 605 height 53
select select "US"
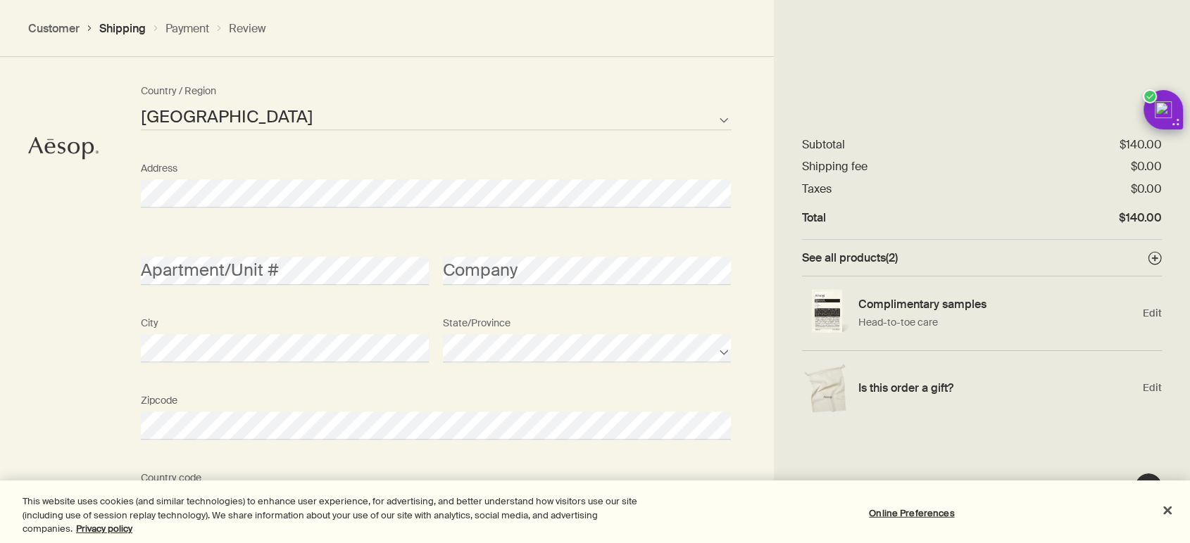
scroll to position [809, 0]
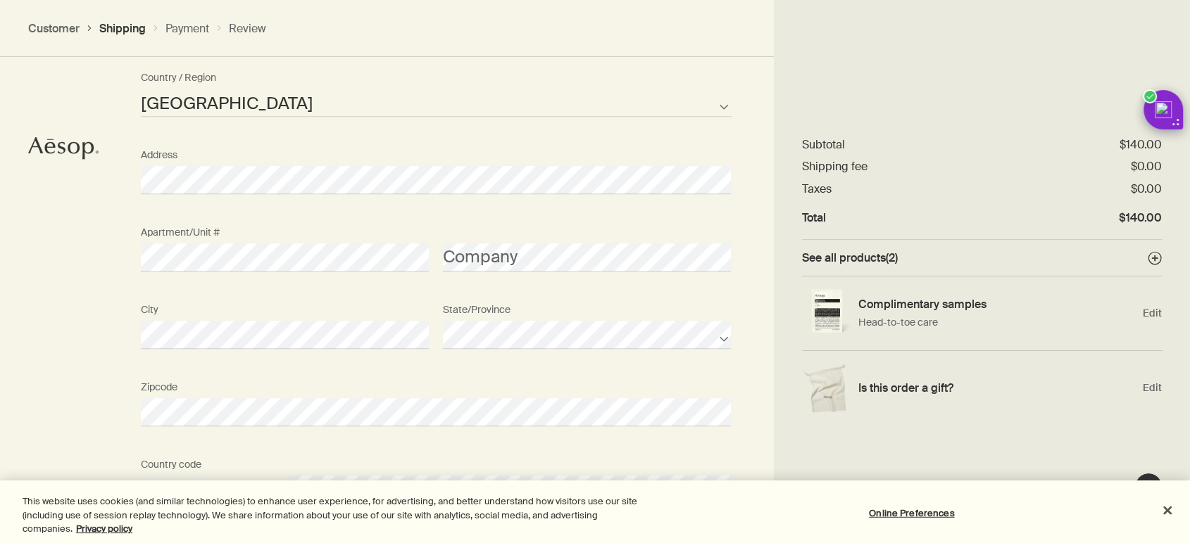
click at [116, 258] on section "Where would you like your order sent? Title First name Last name [GEOGRAPHIC_DA…" at bounding box center [436, 266] width 675 height 845
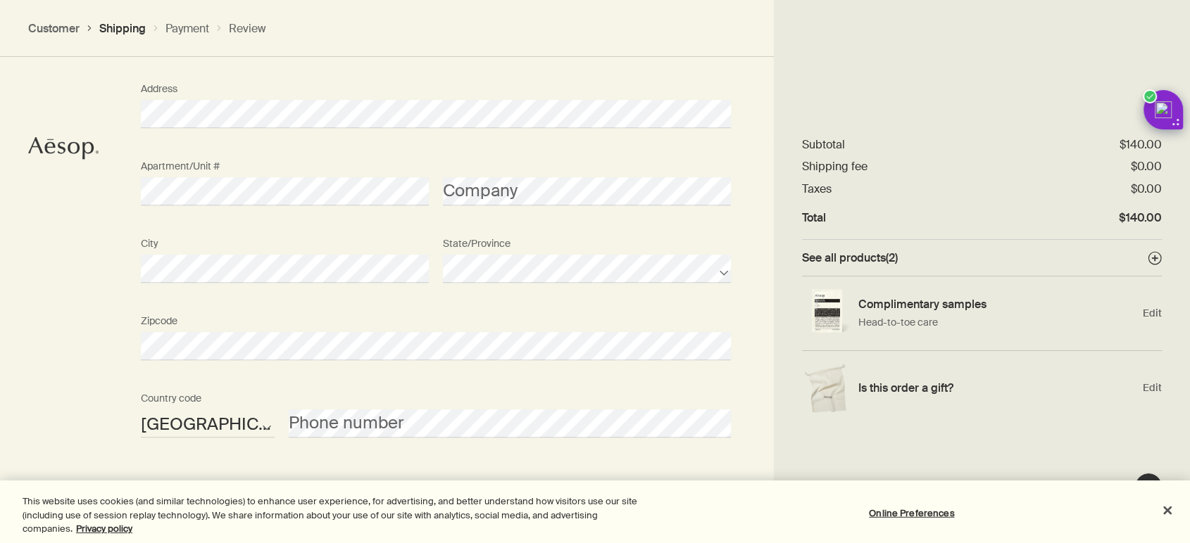
scroll to position [954, 0]
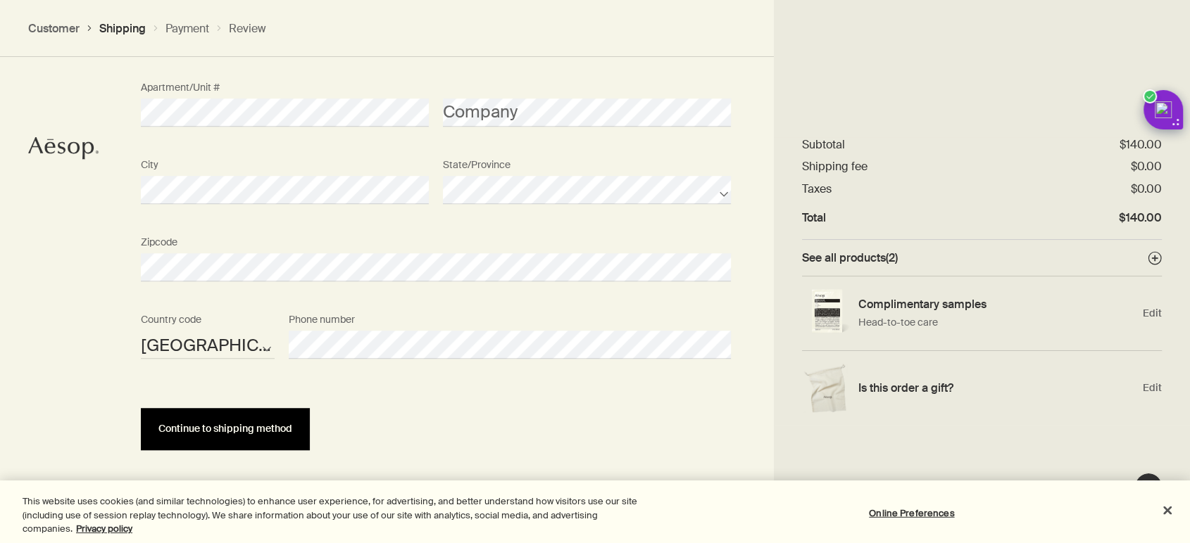
click at [294, 427] on button "Continue to shipping method" at bounding box center [225, 429] width 169 height 42
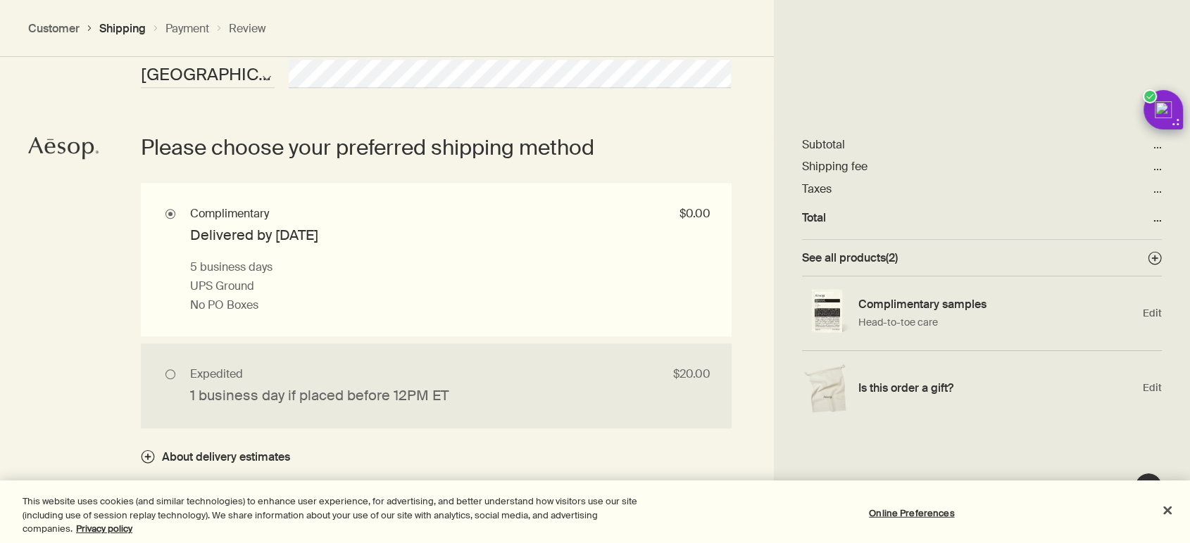
scroll to position [1227, 0]
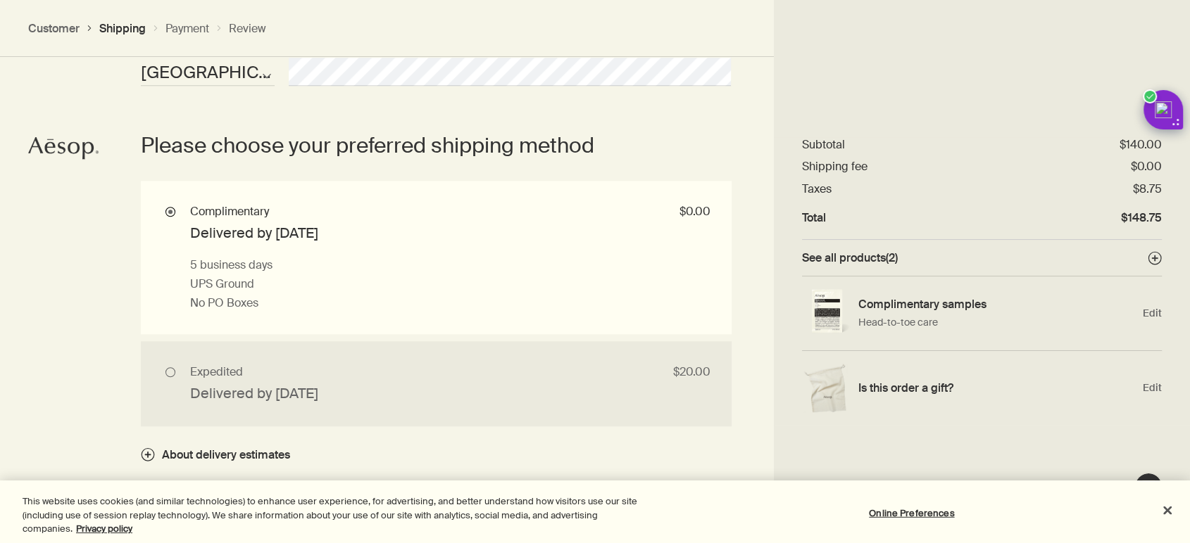
click at [295, 273] on input "Complimentary $0.00 Delivered by [DATE] 5 business days UPS Ground No PO Boxes" at bounding box center [436, 257] width 591 height 153
click at [921, 148] on div "Subtotal $140.00" at bounding box center [982, 144] width 360 height 15
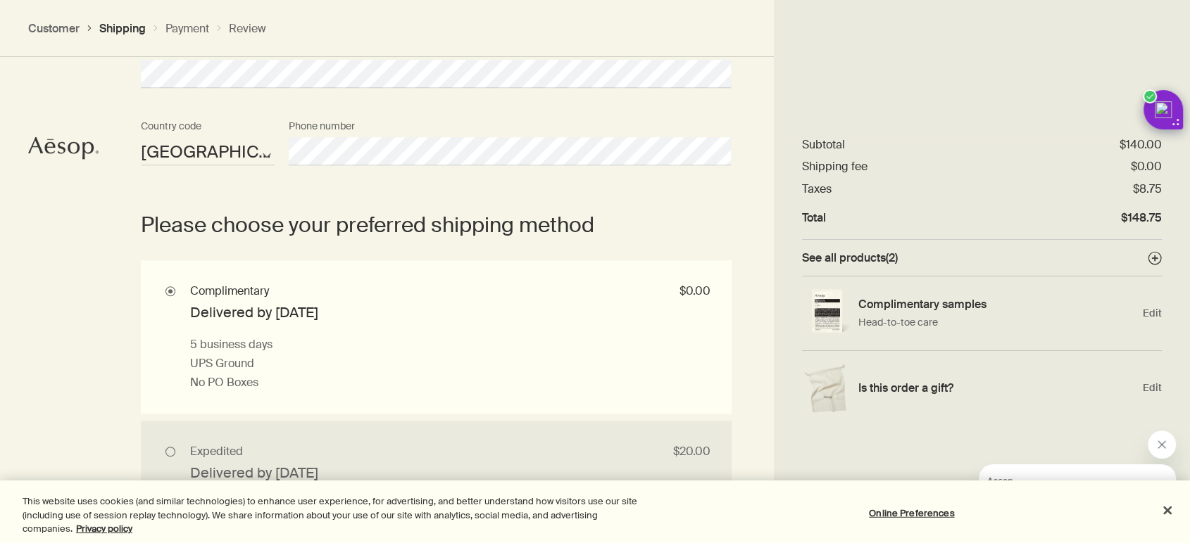
scroll to position [1149, 0]
drag, startPoint x: 1138, startPoint y: 184, endPoint x: 1178, endPoint y: 188, distance: 40.3
click at [1178, 188] on div "Order summary $148.75 downArrow Subtotal $140.00 Shipping fee $0.00 Taxes $8.75…" at bounding box center [982, 281] width 417 height 288
click at [1041, 220] on div "Total $148.75" at bounding box center [982, 217] width 360 height 15
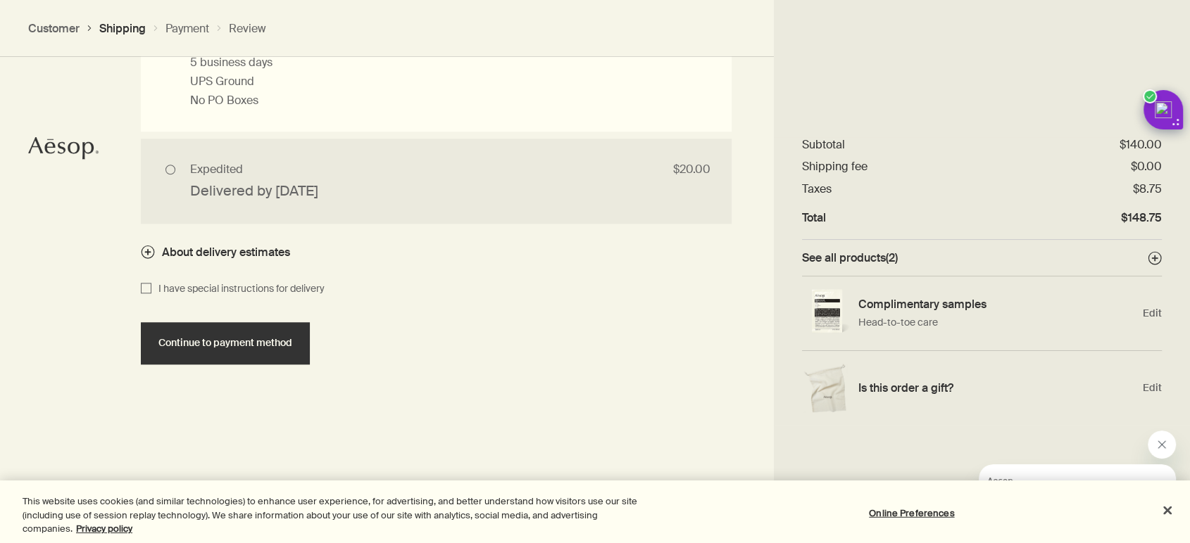
scroll to position [1430, 0]
click at [1159, 511] on button "Close" at bounding box center [1167, 510] width 31 height 31
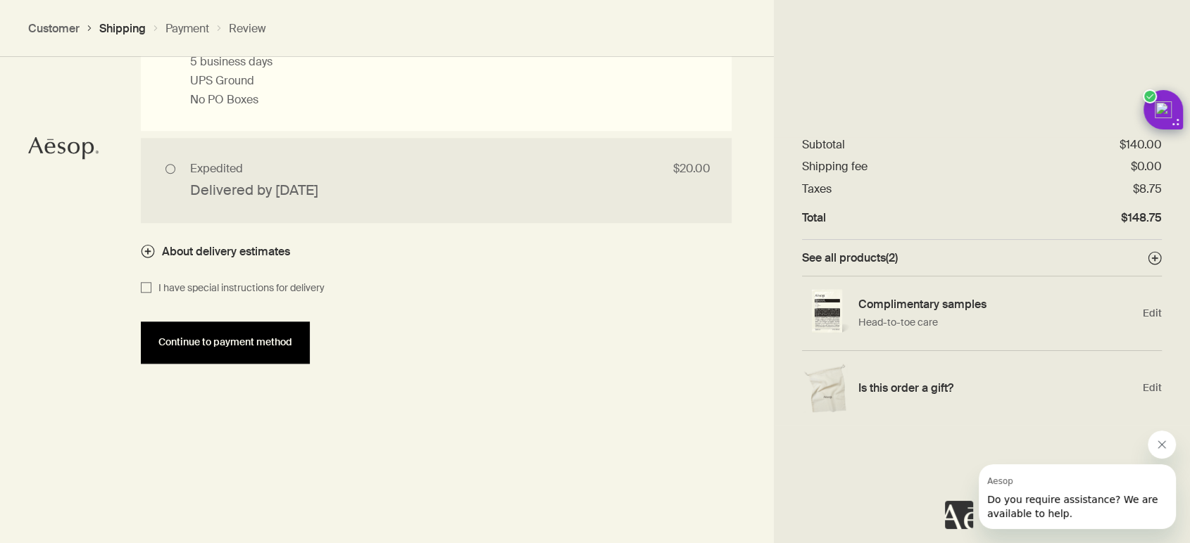
click at [222, 346] on span "Continue to payment method" at bounding box center [225, 342] width 134 height 11
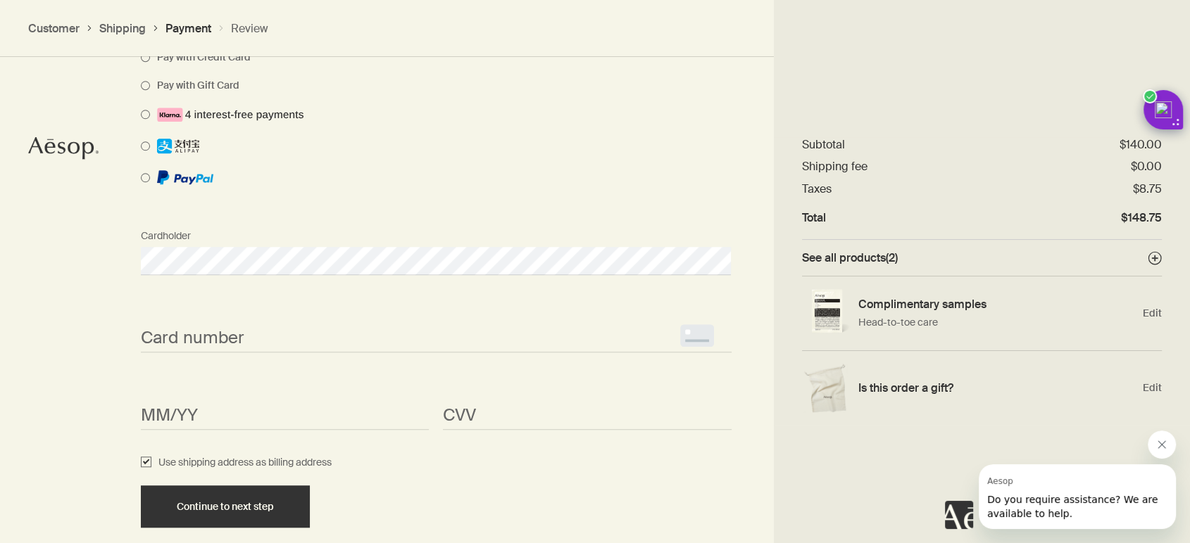
scroll to position [1147, 0]
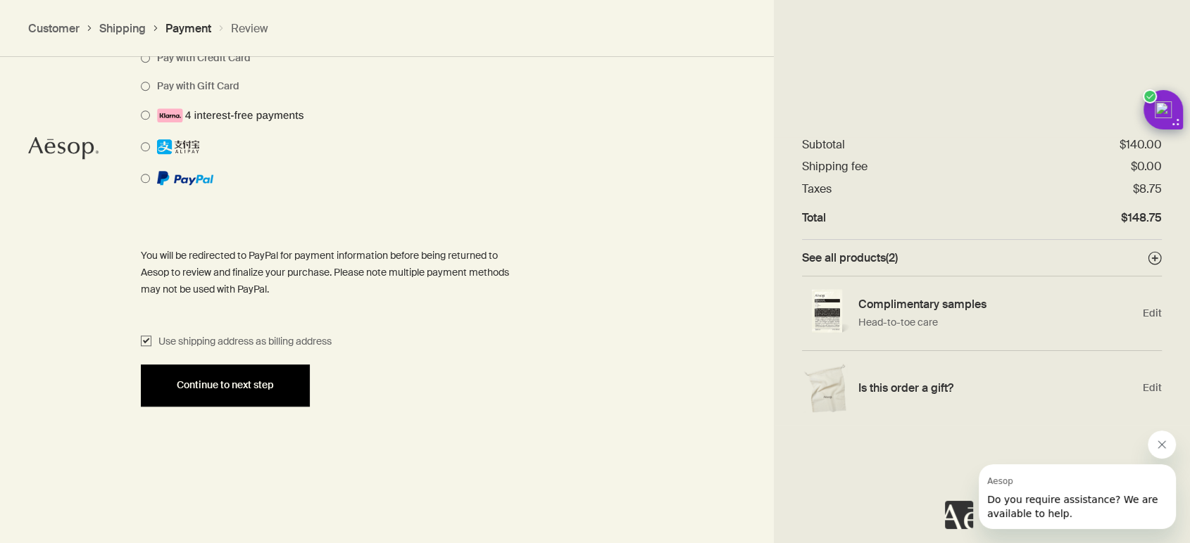
click at [291, 395] on button "Continue to next step" at bounding box center [225, 386] width 169 height 42
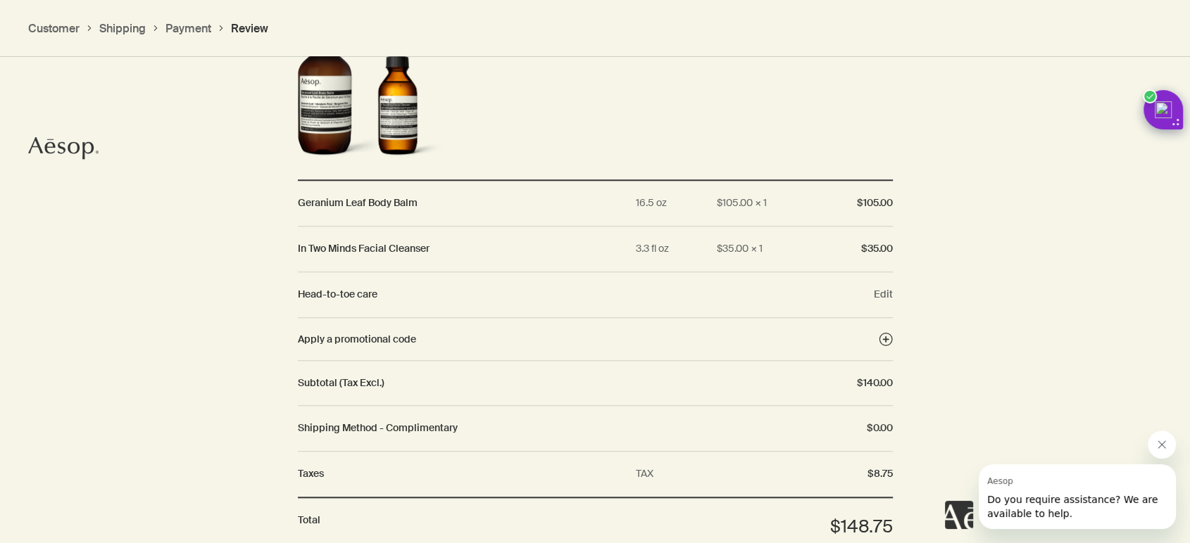
scroll to position [1507, 0]
